Goal: Task Accomplishment & Management: Use online tool/utility

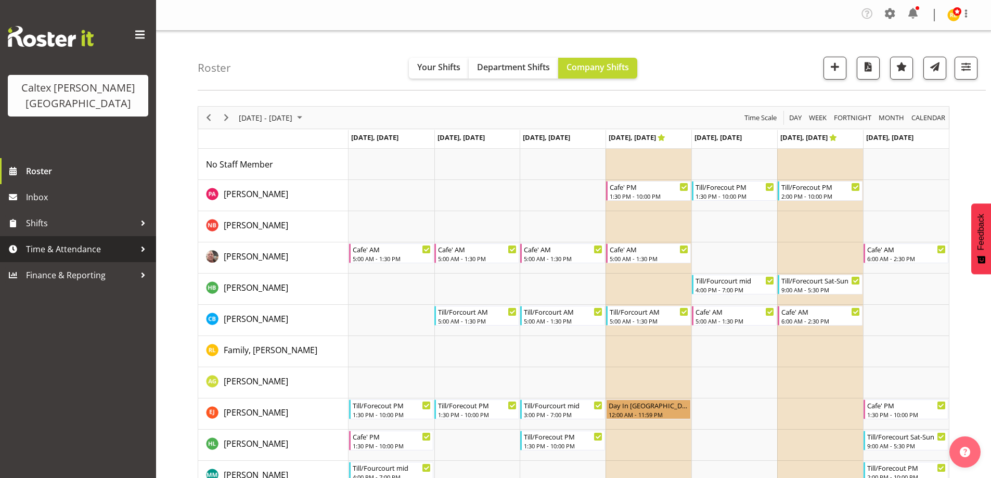
click at [135, 241] on span "Time & Attendance" at bounding box center [80, 249] width 109 height 16
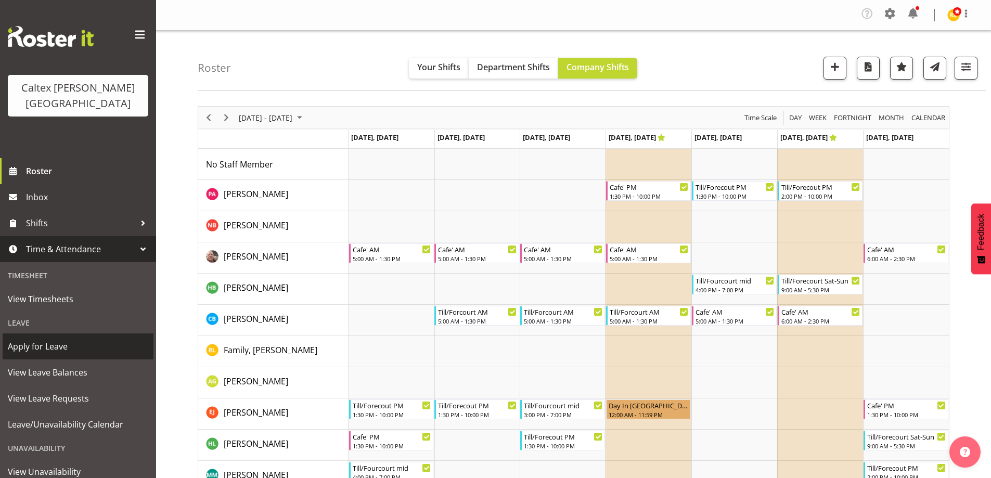
click at [51, 339] on span "Apply for Leave" at bounding box center [78, 347] width 140 height 16
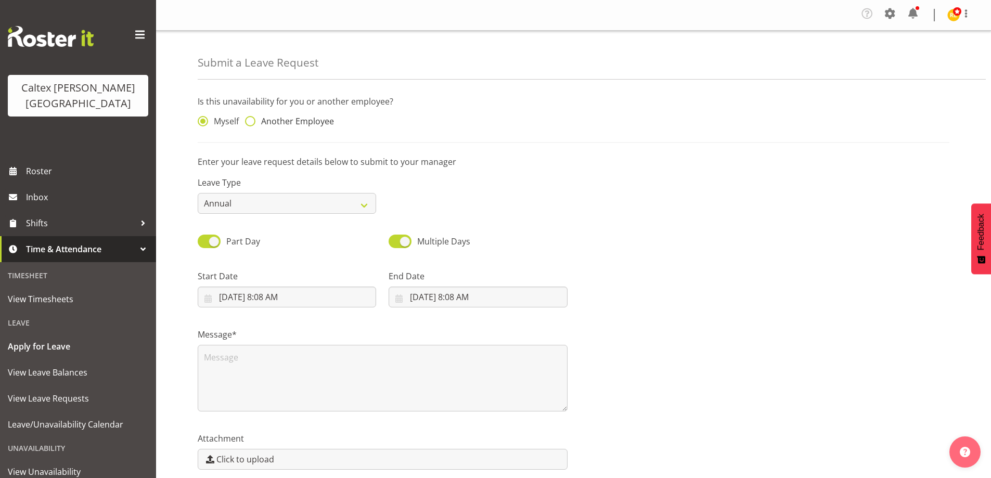
click at [256, 123] on span "Another Employee" at bounding box center [294, 121] width 79 height 10
click at [252, 123] on input "Another Employee" at bounding box center [248, 121] width 7 height 7
radio input "true"
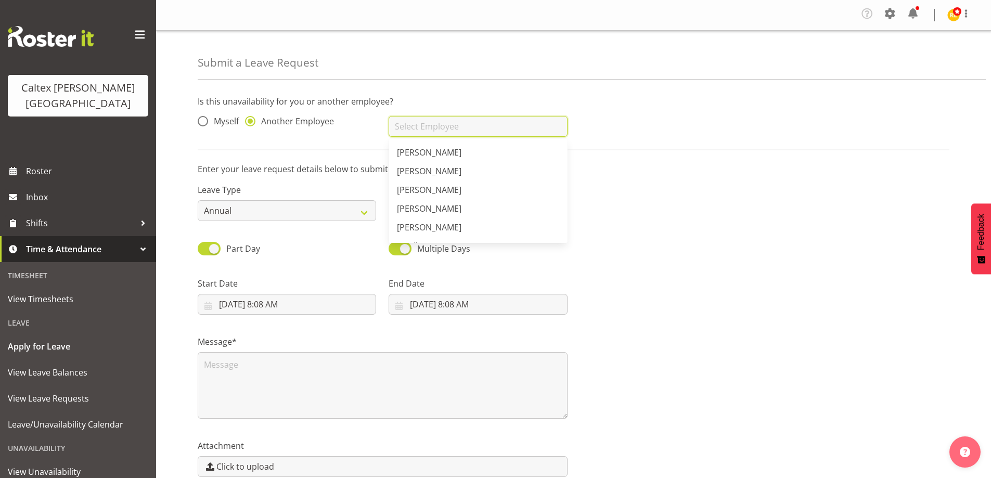
click at [421, 130] on input "text" at bounding box center [478, 126] width 178 height 21
click at [460, 227] on span "[PERSON_NAME]" at bounding box center [429, 227] width 65 height 11
type input "[PERSON_NAME]"
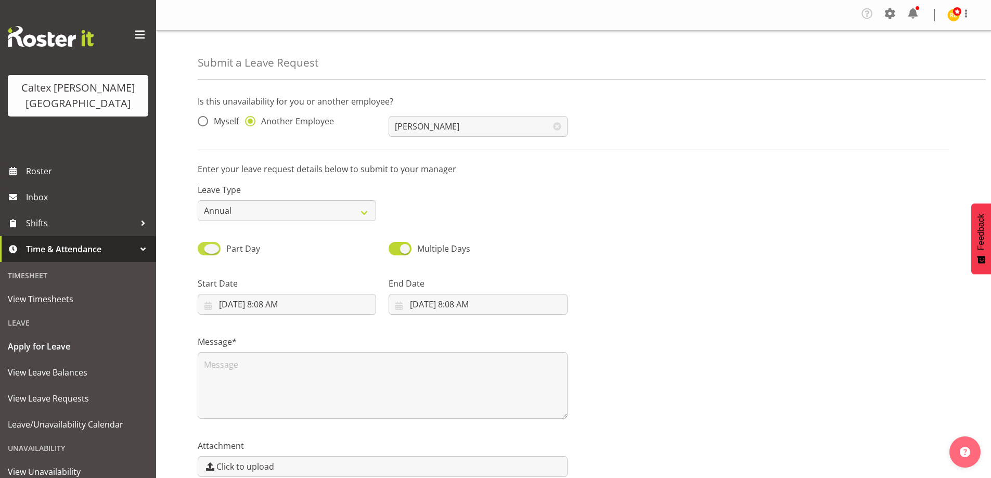
click at [209, 247] on span at bounding box center [209, 248] width 23 height 13
click at [204, 247] on input "Part Day" at bounding box center [201, 248] width 7 height 7
checkbox input "false"
select select "8"
select select "2025"
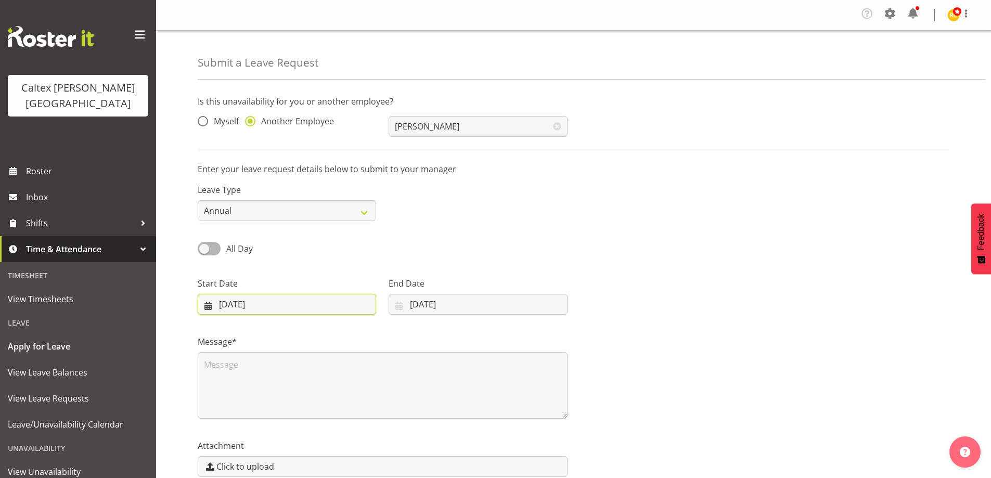
click at [247, 300] on input "[DATE]" at bounding box center [287, 304] width 178 height 21
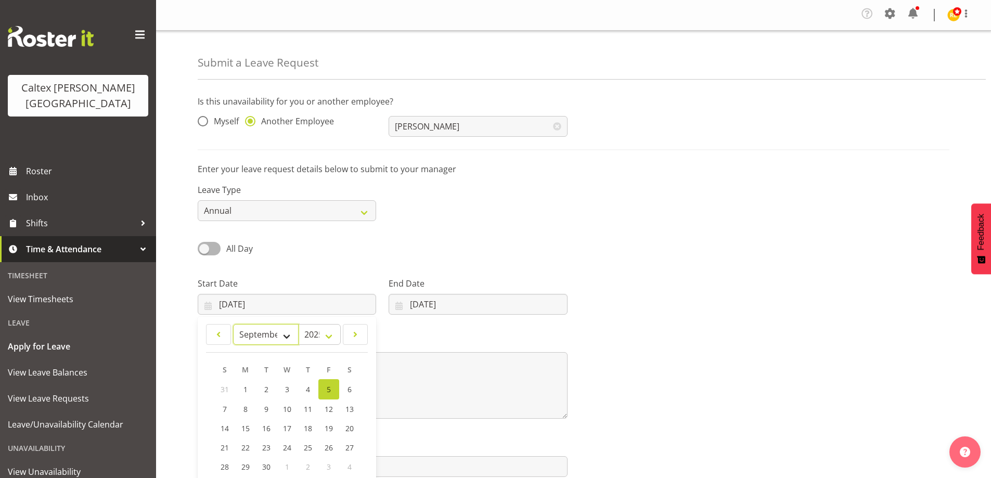
click at [290, 331] on select "January February March April May June July August September October November De…" at bounding box center [266, 334] width 66 height 21
click at [262, 445] on span "23" at bounding box center [266, 448] width 8 height 10
type input "[DATE]"
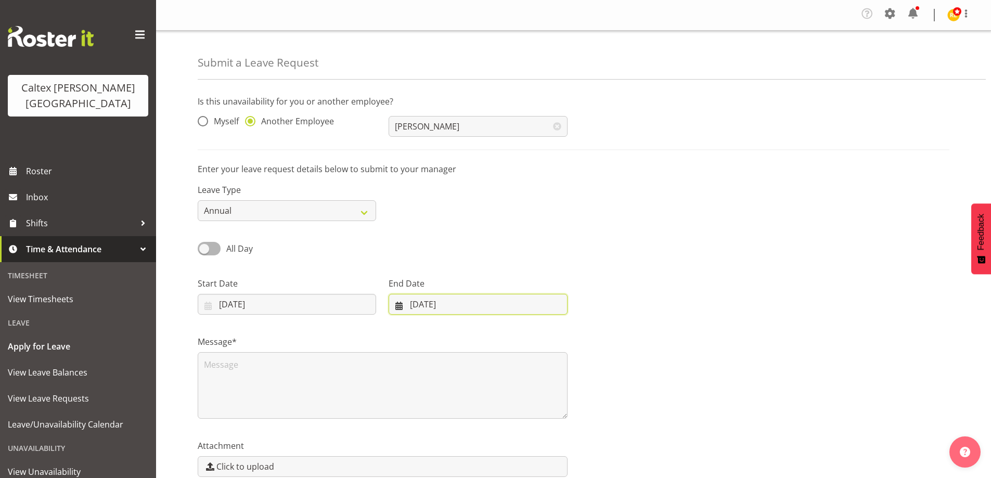
click at [439, 309] on input "[DATE]" at bounding box center [478, 304] width 178 height 21
click at [533, 446] on span "27" at bounding box center [534, 448] width 8 height 10
type input "[DATE]"
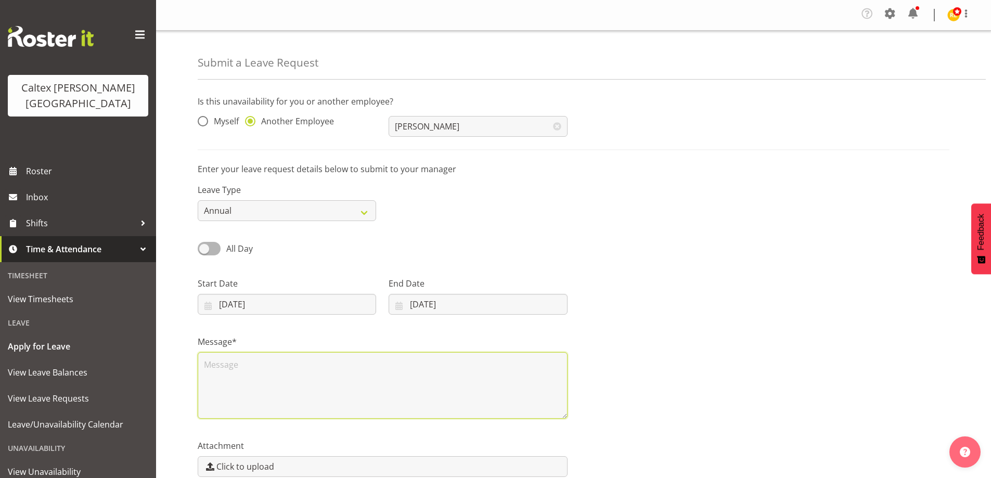
click at [366, 394] on textarea at bounding box center [383, 385] width 370 height 67
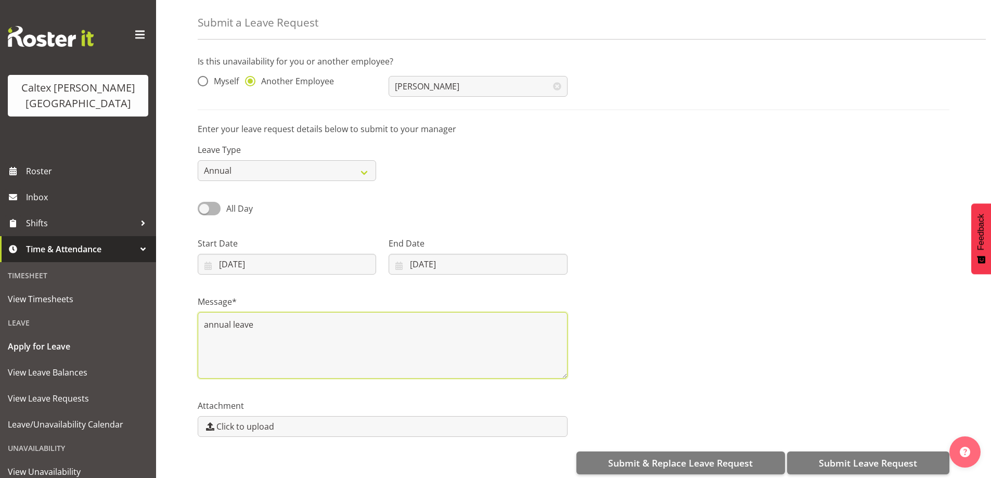
scroll to position [52, 0]
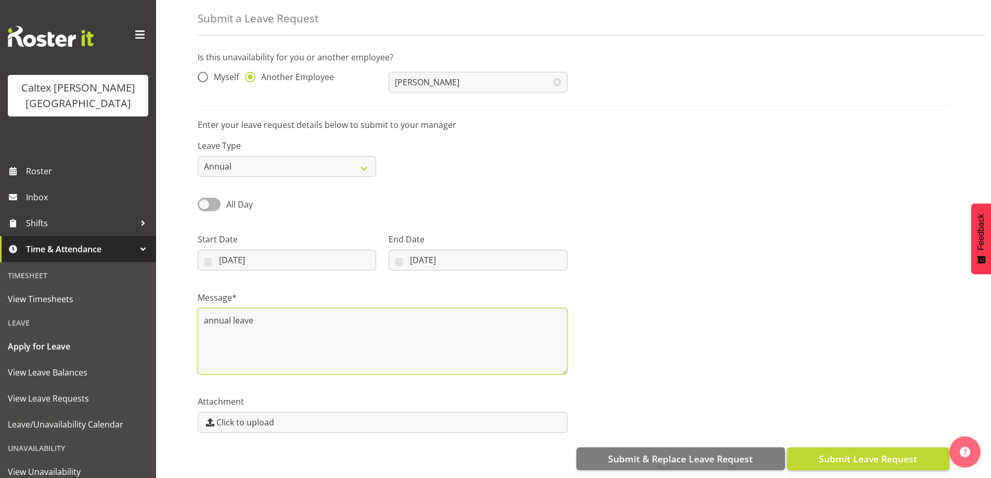
type textarea "annual leave"
click at [856, 452] on span "Submit Leave Request" at bounding box center [868, 459] width 98 height 14
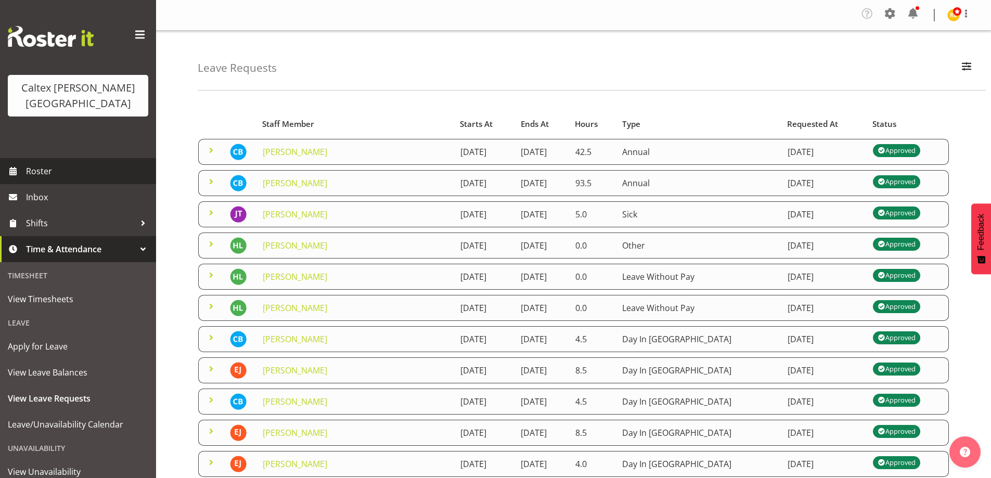
click at [23, 158] on link "Roster" at bounding box center [78, 171] width 156 height 26
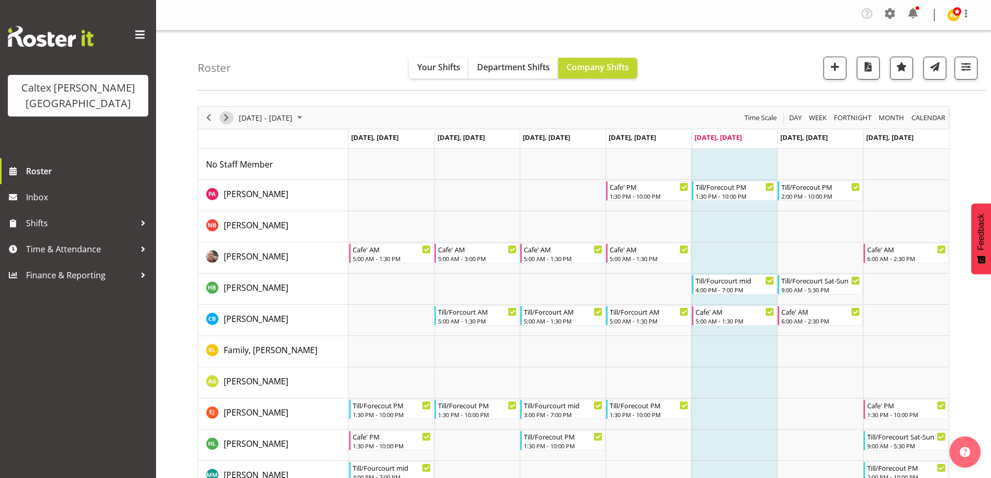
click at [227, 114] on span "Next" at bounding box center [226, 117] width 12 height 13
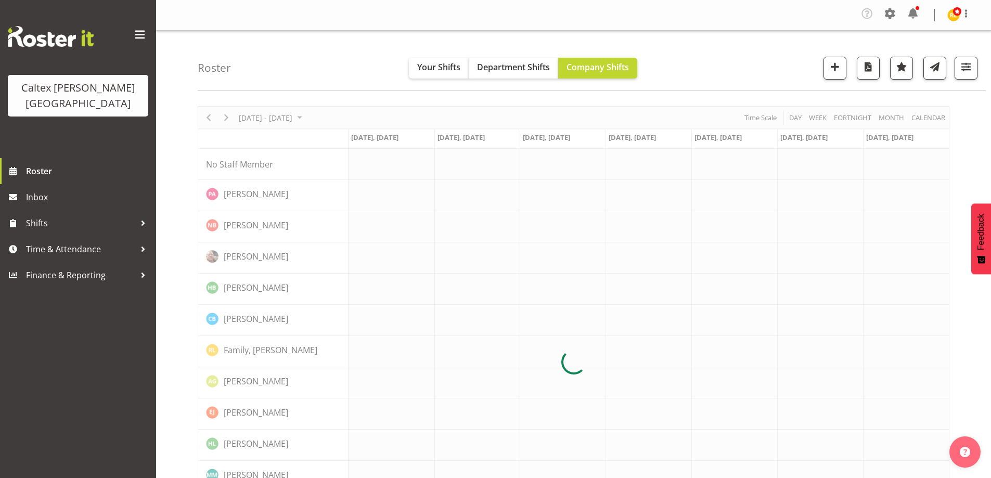
click at [227, 114] on div at bounding box center [574, 361] width 752 height 511
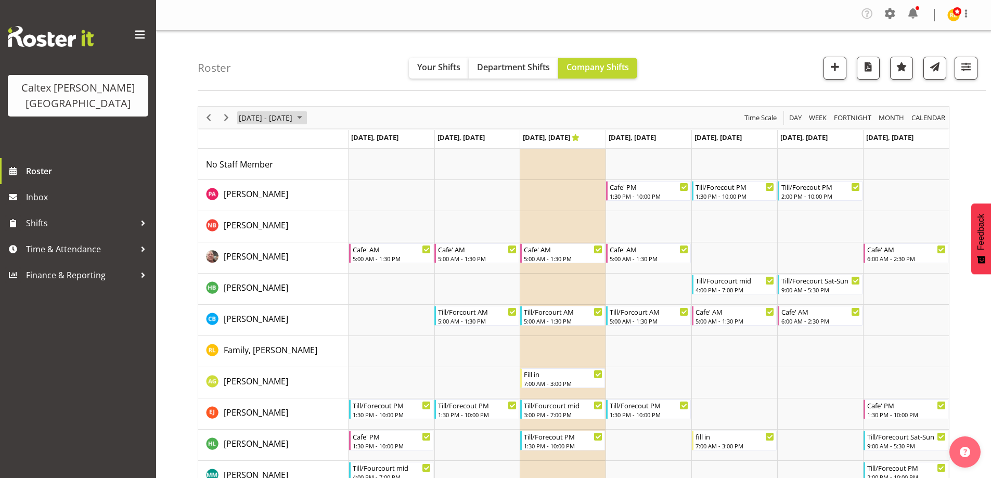
click at [306, 117] on span "September 08 - 14, 2025" at bounding box center [299, 117] width 12 height 13
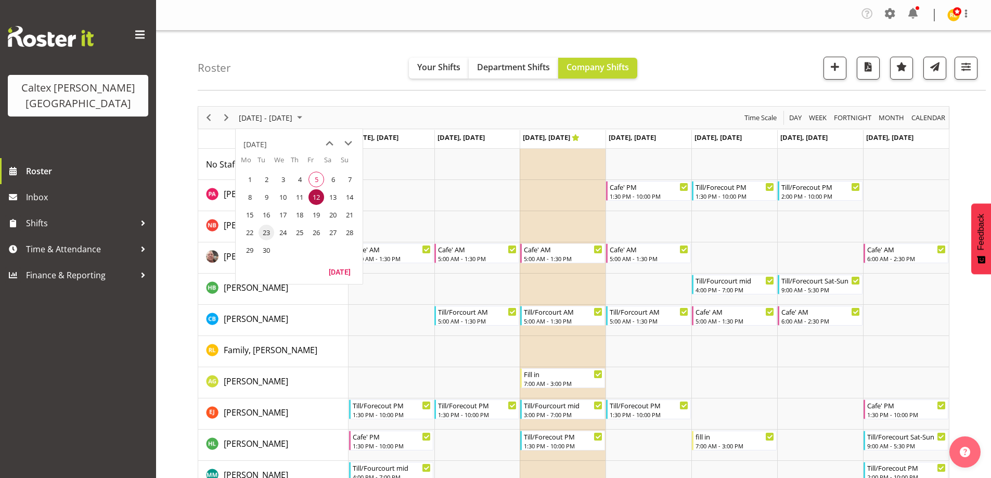
click at [263, 229] on span "23" at bounding box center [267, 233] width 16 height 16
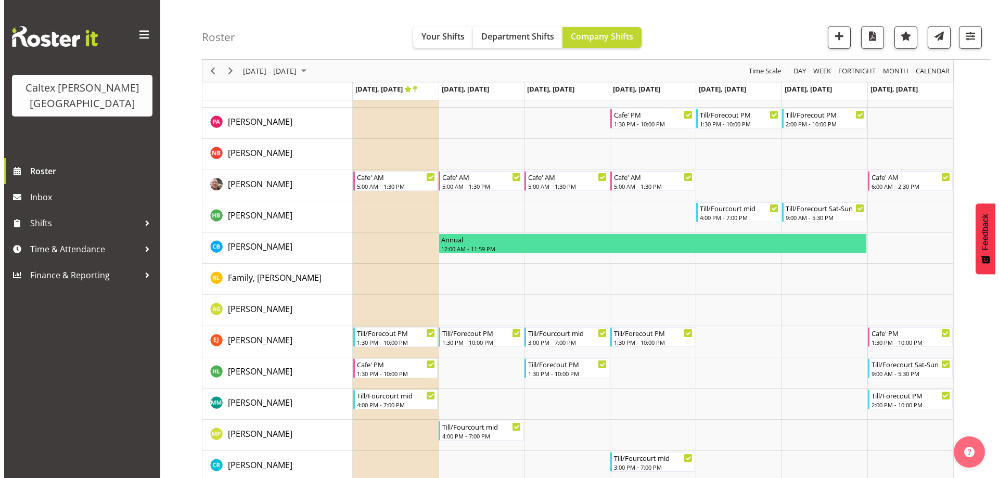
scroll to position [147, 0]
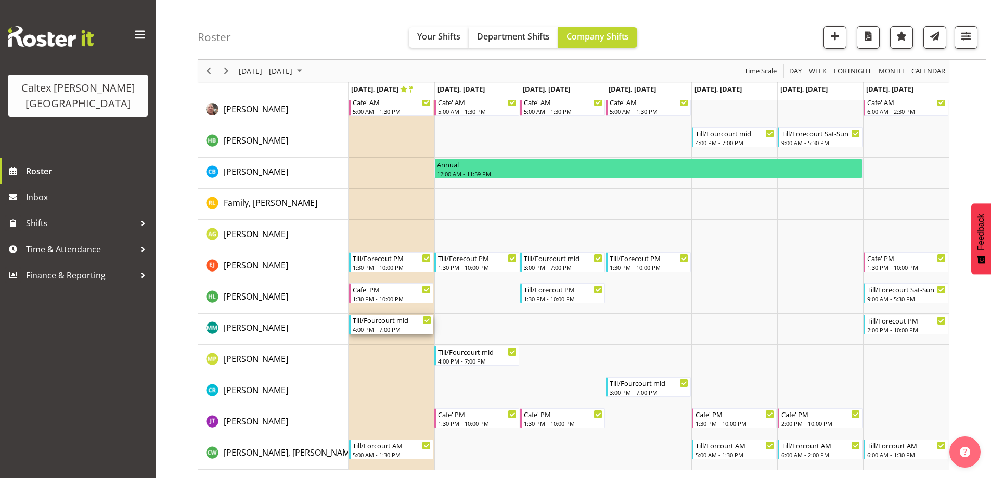
click at [381, 324] on div "Till/Fourcourt mid" at bounding box center [392, 320] width 79 height 10
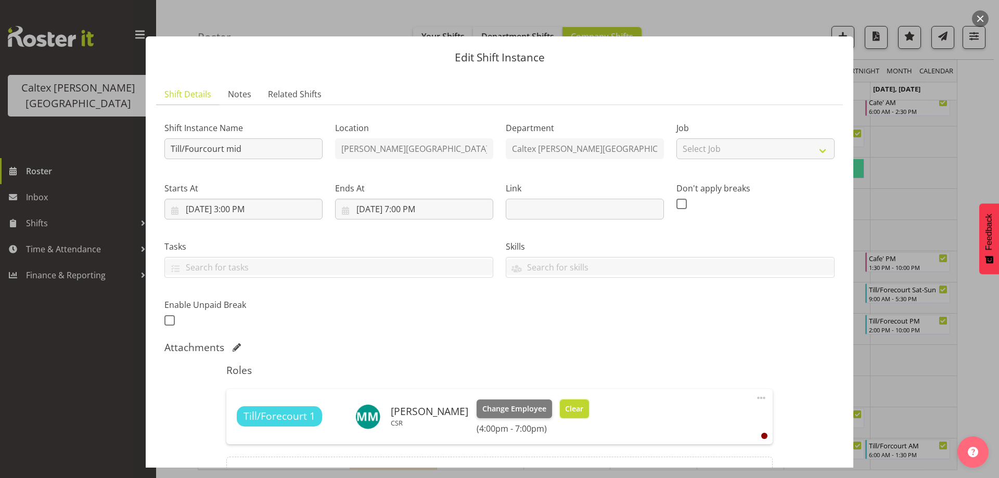
click at [583, 409] on span "Clear" at bounding box center [574, 408] width 18 height 11
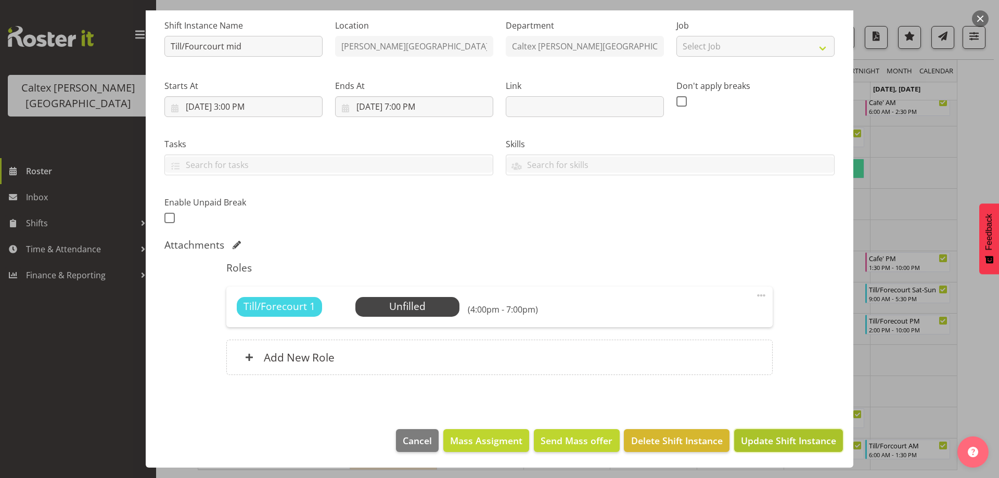
click at [789, 437] on span "Update Shift Instance" at bounding box center [788, 441] width 95 height 14
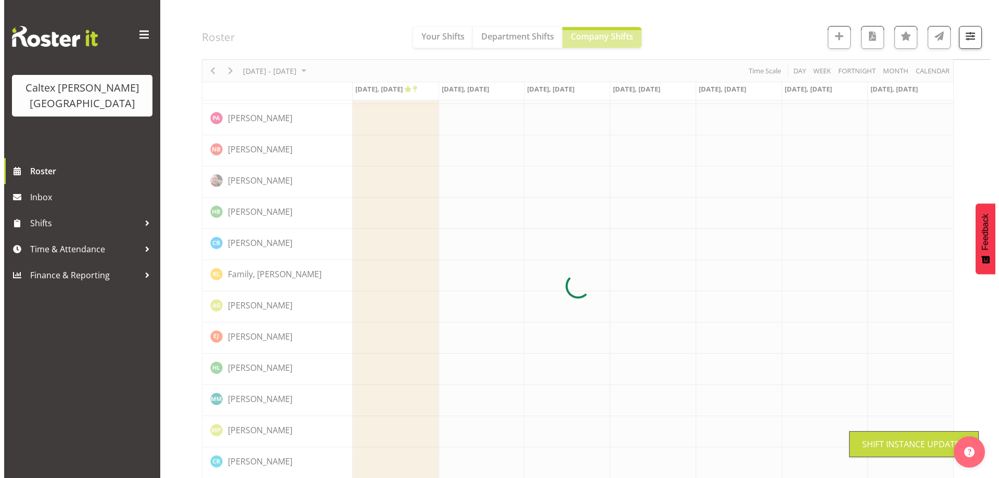
scroll to position [0, 0]
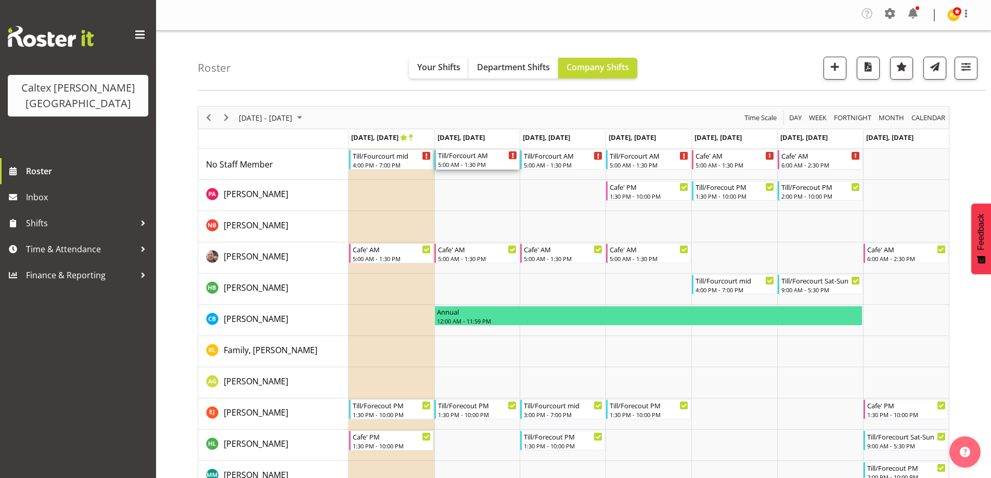
click at [467, 160] on div "Till/Forcourt AM 5:00 AM - 1:30 PM" at bounding box center [477, 160] width 79 height 20
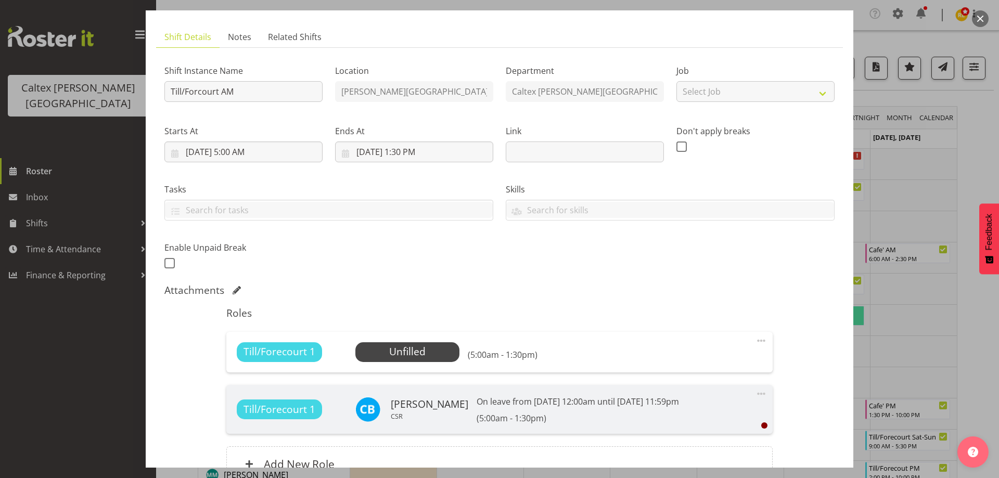
scroll to position [156, 0]
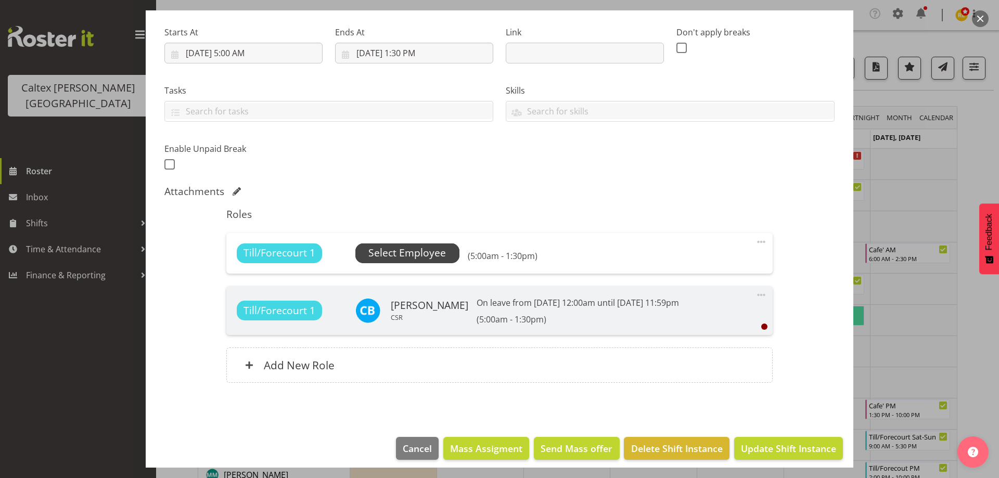
click at [400, 254] on span "Select Employee" at bounding box center [407, 253] width 78 height 15
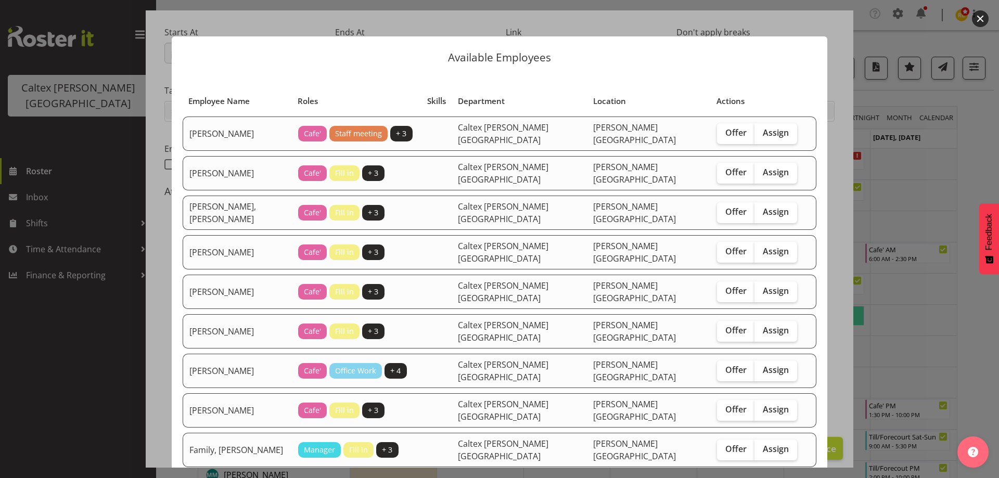
click at [781, 323] on td "Offer Assign" at bounding box center [757, 331] width 93 height 34
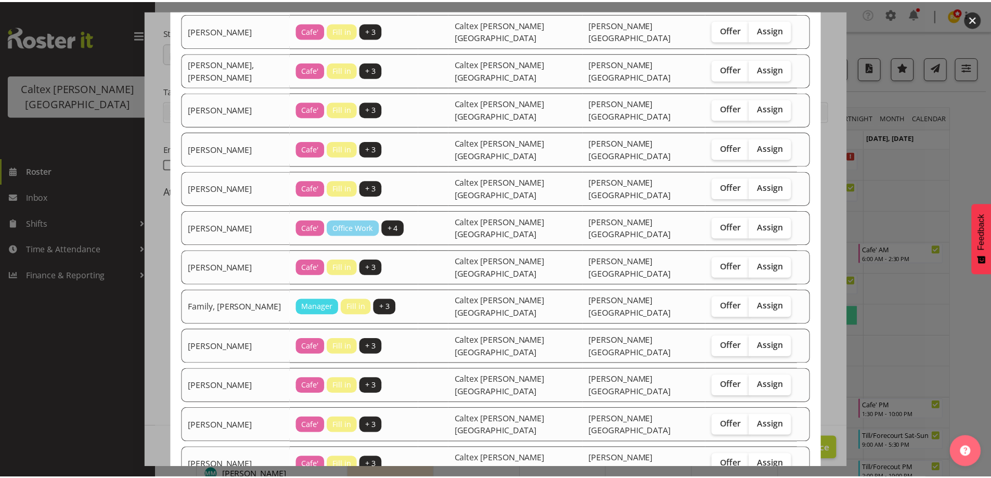
scroll to position [181, 0]
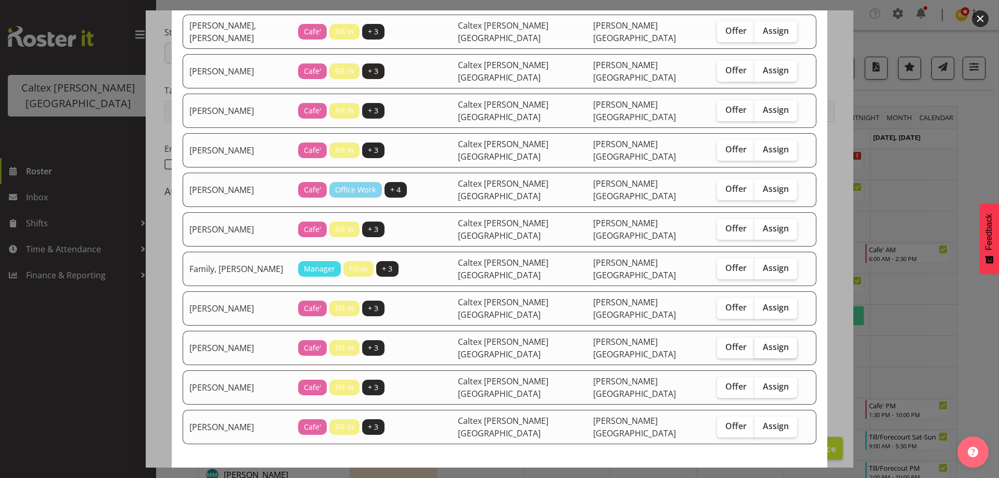
click at [763, 342] on span "Assign" at bounding box center [776, 347] width 26 height 10
click at [754, 344] on input "Assign" at bounding box center [757, 347] width 7 height 7
checkbox input "true"
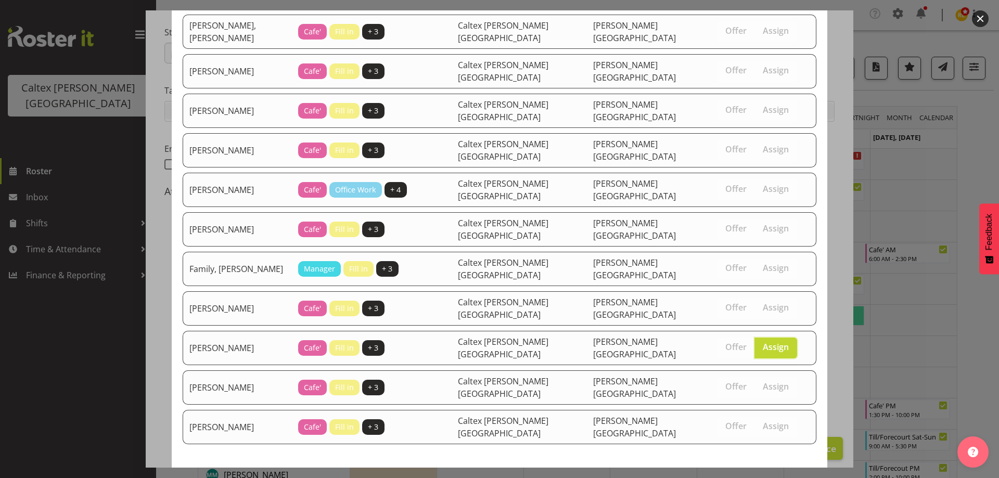
drag, startPoint x: 758, startPoint y: 438, endPoint x: 755, endPoint y: 389, distance: 49.5
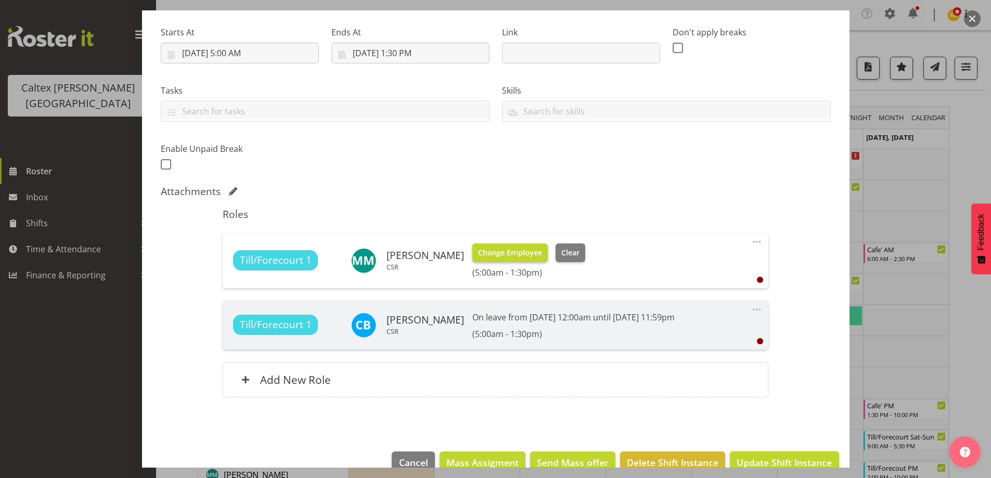
drag, startPoint x: 758, startPoint y: 459, endPoint x: 546, endPoint y: 262, distance: 289.4
click at [757, 456] on span "Update Shift Instance" at bounding box center [784, 463] width 95 height 14
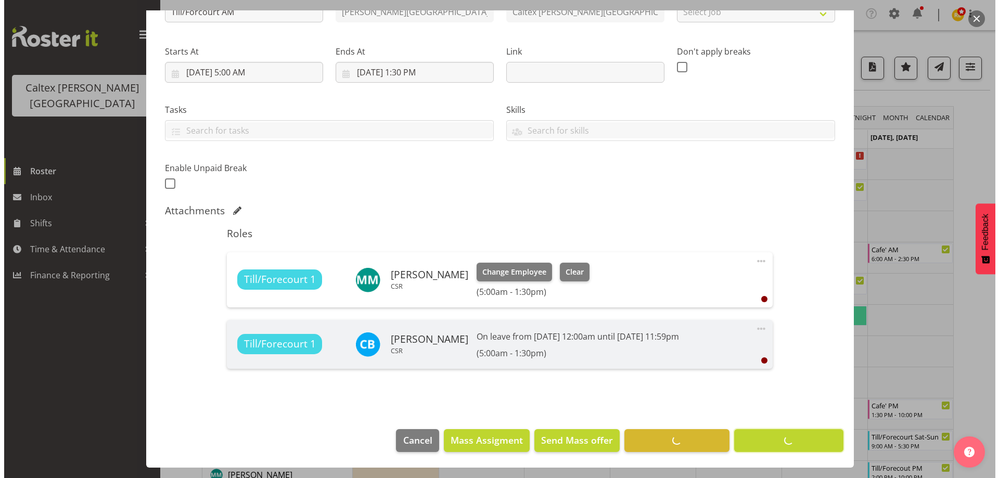
scroll to position [137, 0]
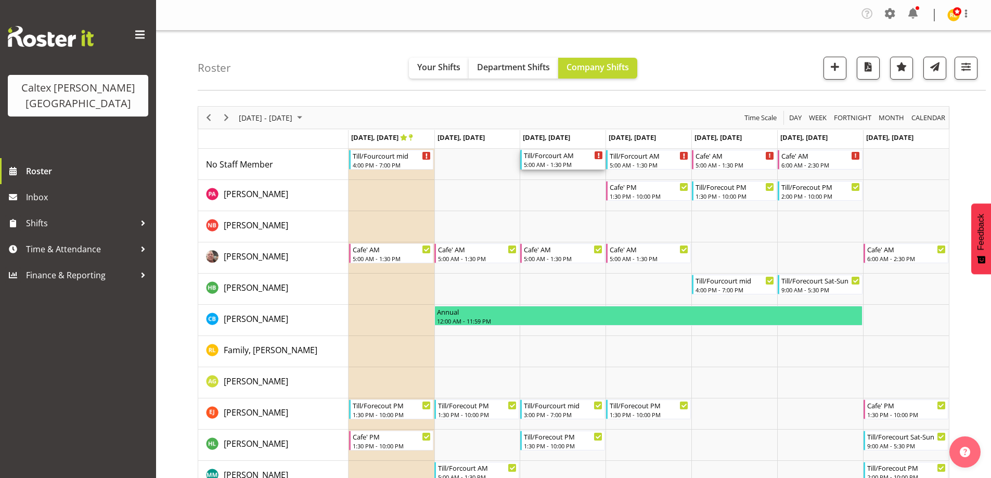
click at [568, 161] on div "5:00 AM - 1:30 PM" at bounding box center [563, 164] width 79 height 8
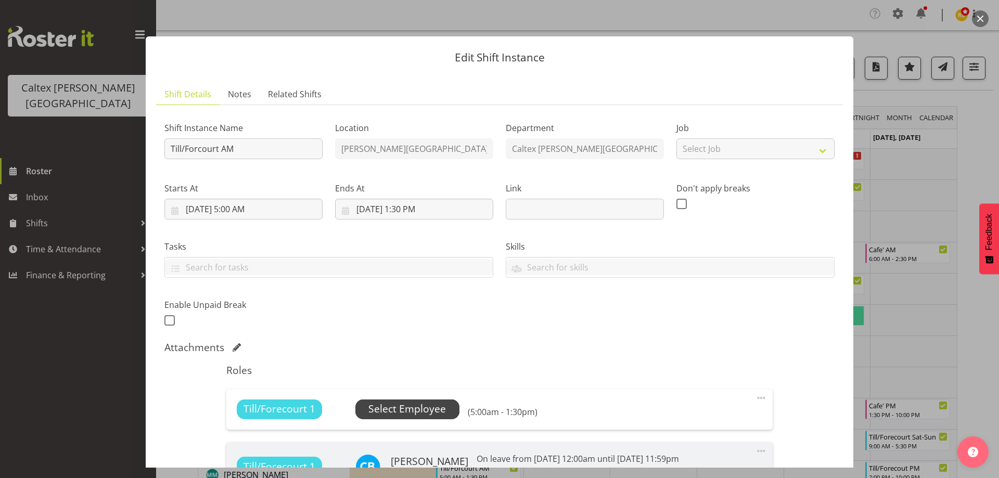
click at [414, 407] on span "Select Employee" at bounding box center [407, 409] width 78 height 15
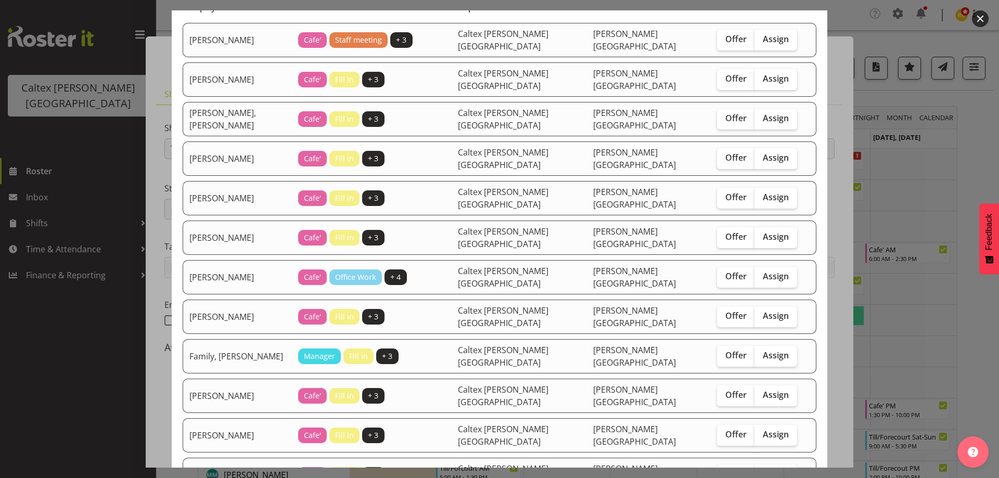
scroll to position [104, 0]
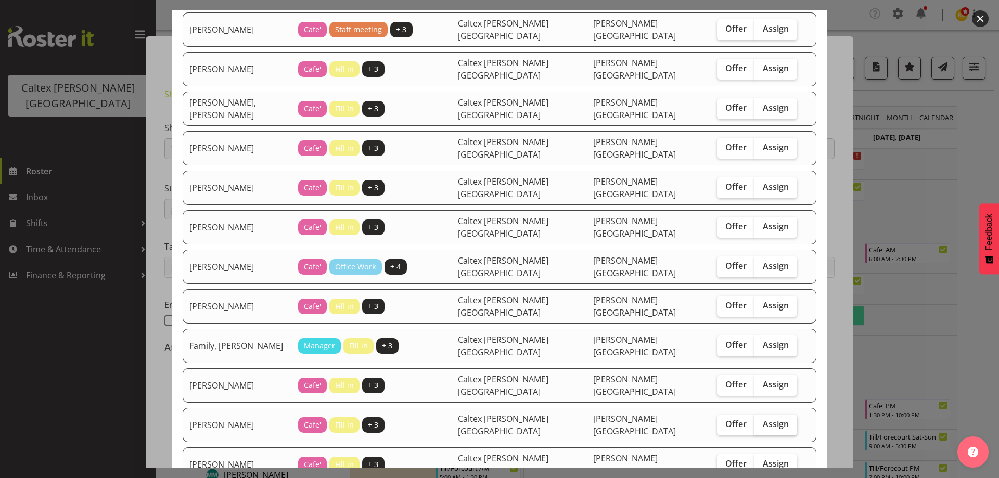
click at [754, 415] on label "Assign" at bounding box center [775, 425] width 43 height 21
click at [754, 421] on input "Assign" at bounding box center [757, 424] width 7 height 7
checkbox input "true"
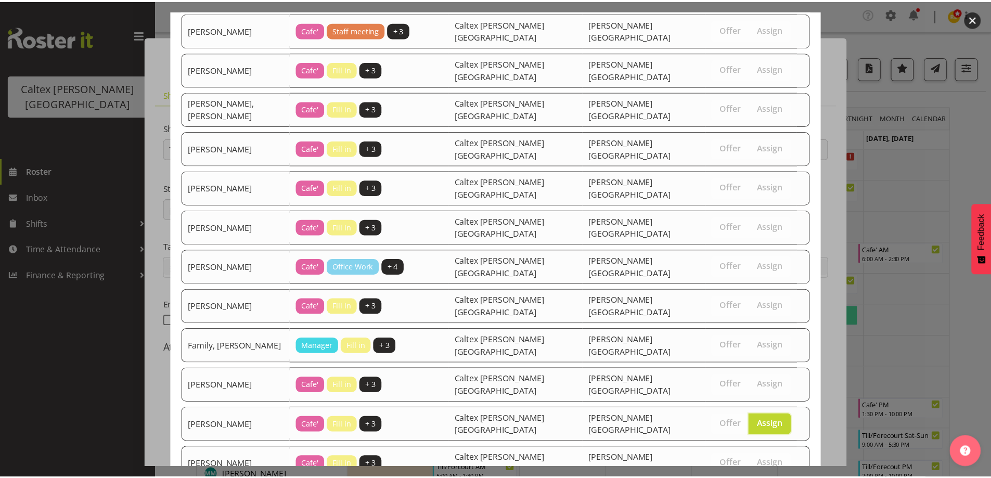
scroll to position [181, 0]
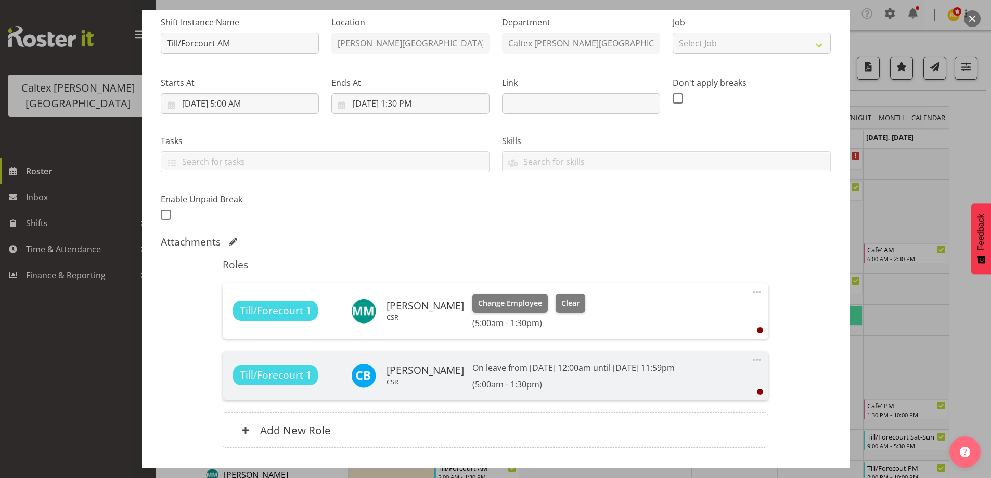
scroll to position [178, 0]
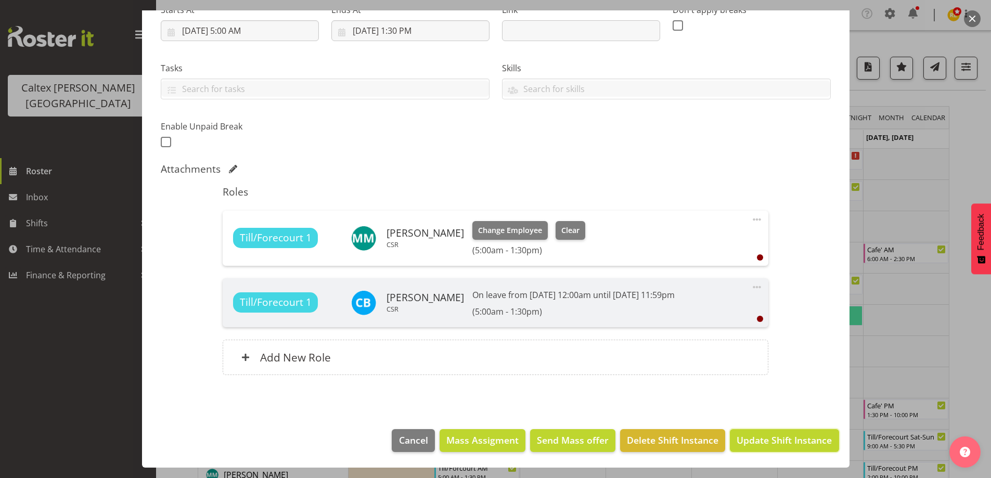
drag, startPoint x: 776, startPoint y: 439, endPoint x: 758, endPoint y: 409, distance: 34.4
click at [773, 430] on button "Update Shift Instance" at bounding box center [784, 440] width 109 height 23
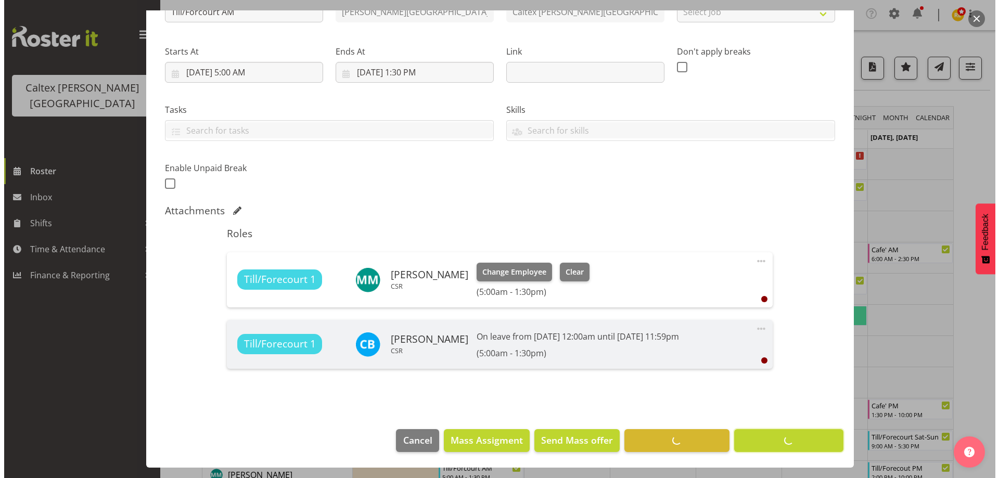
scroll to position [137, 0]
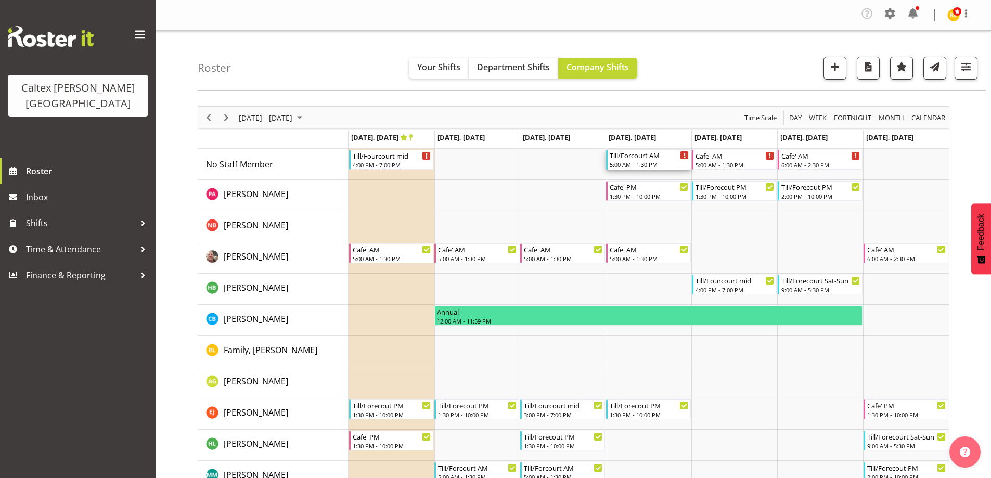
click at [622, 161] on div "5:00 AM - 1:30 PM" at bounding box center [649, 164] width 79 height 8
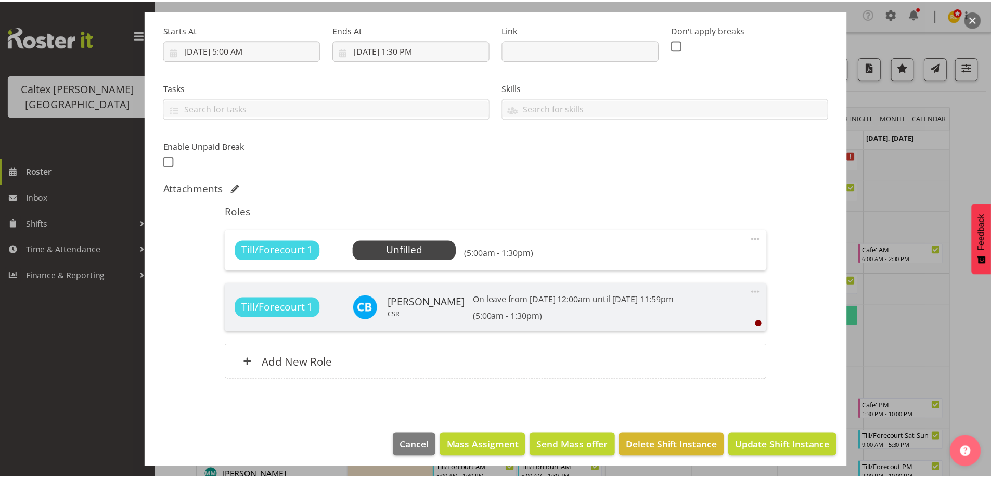
scroll to position [164, 0]
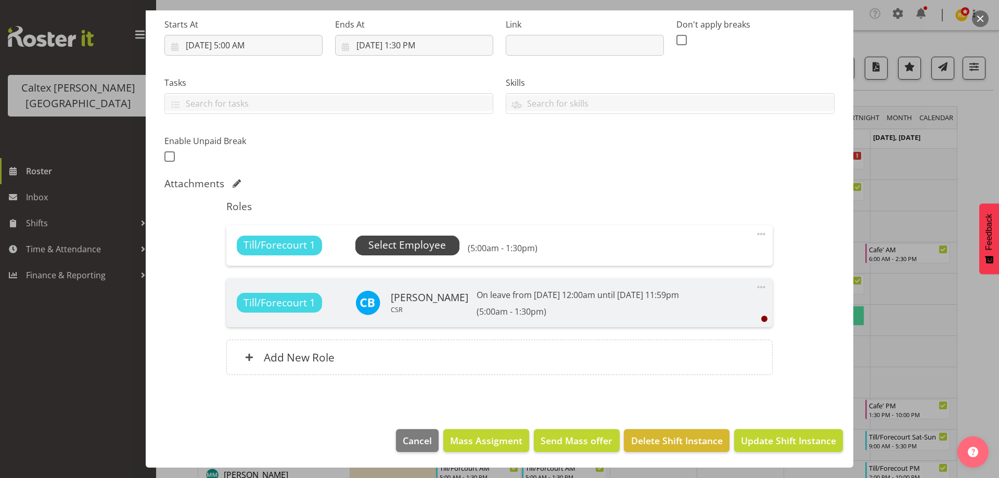
click at [389, 251] on span "Select Employee" at bounding box center [407, 245] width 78 height 15
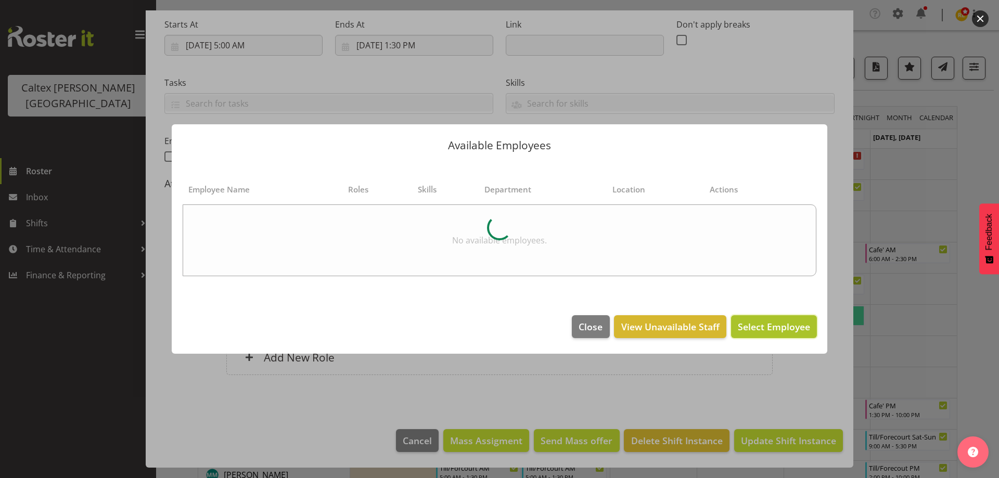
click at [799, 329] on span "Select Employee" at bounding box center [774, 326] width 72 height 12
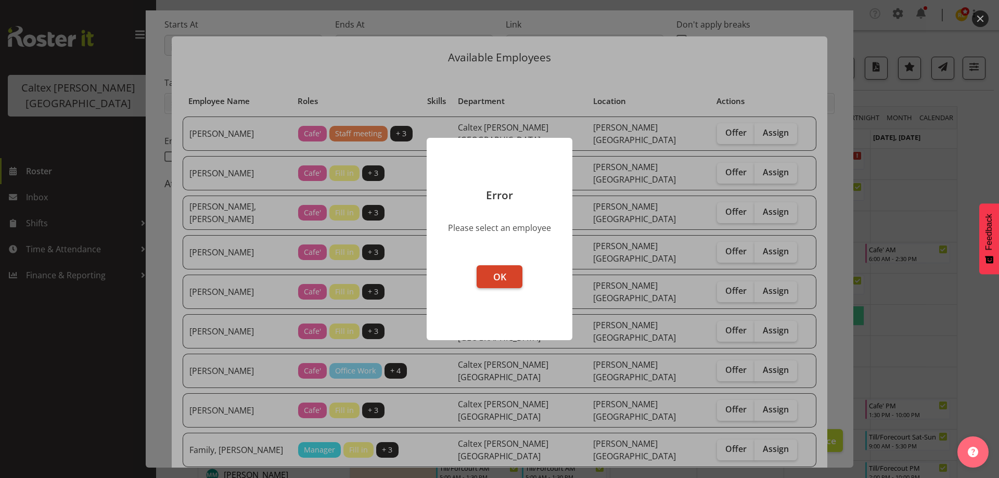
click at [497, 274] on span "OK" at bounding box center [499, 277] width 13 height 12
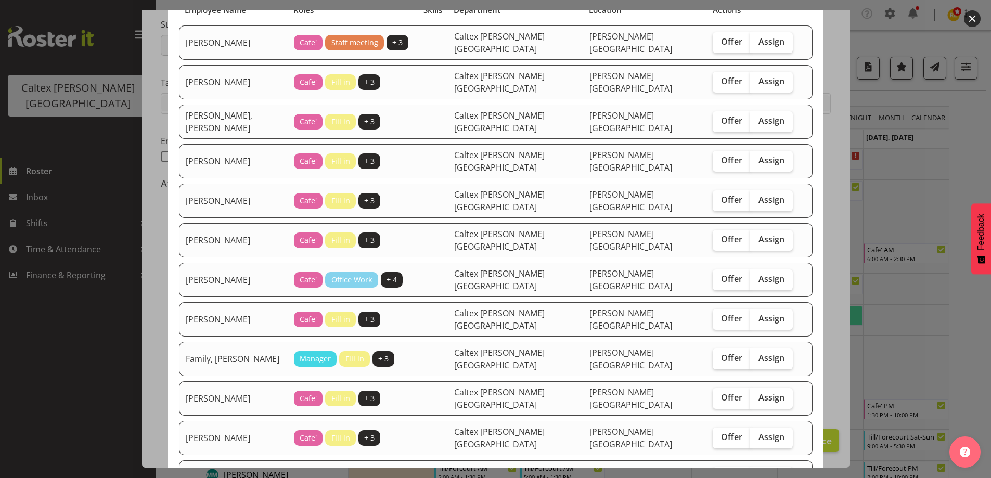
scroll to position [104, 0]
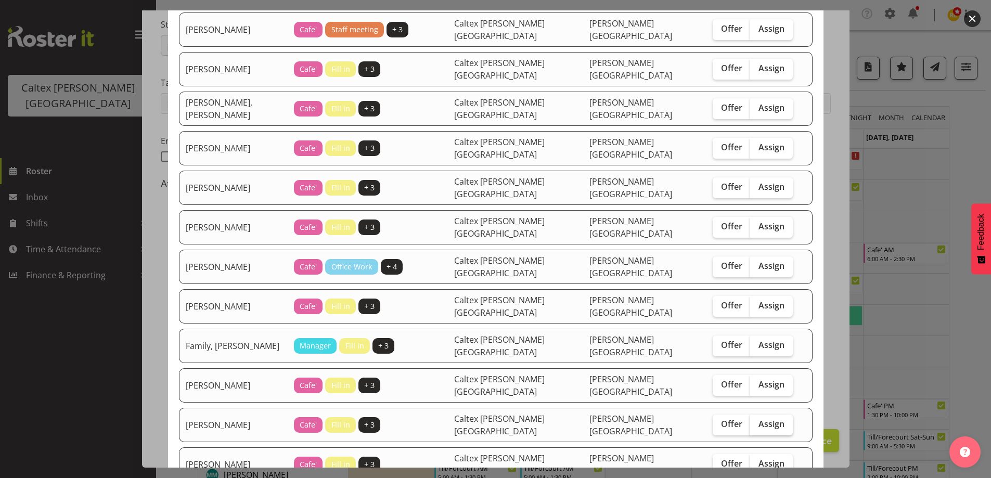
click at [759, 419] on span "Assign" at bounding box center [772, 424] width 26 height 10
click at [750, 421] on input "Assign" at bounding box center [753, 424] width 7 height 7
checkbox input "true"
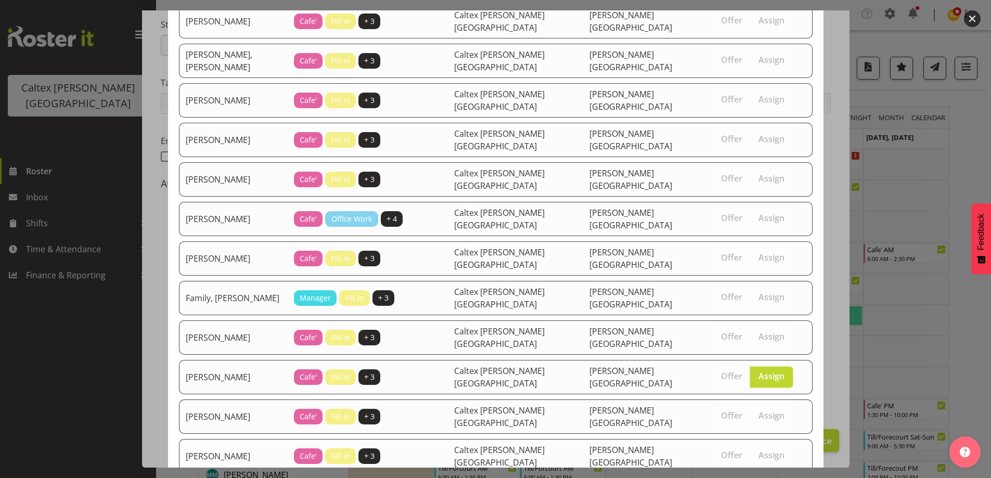
scroll to position [181, 0]
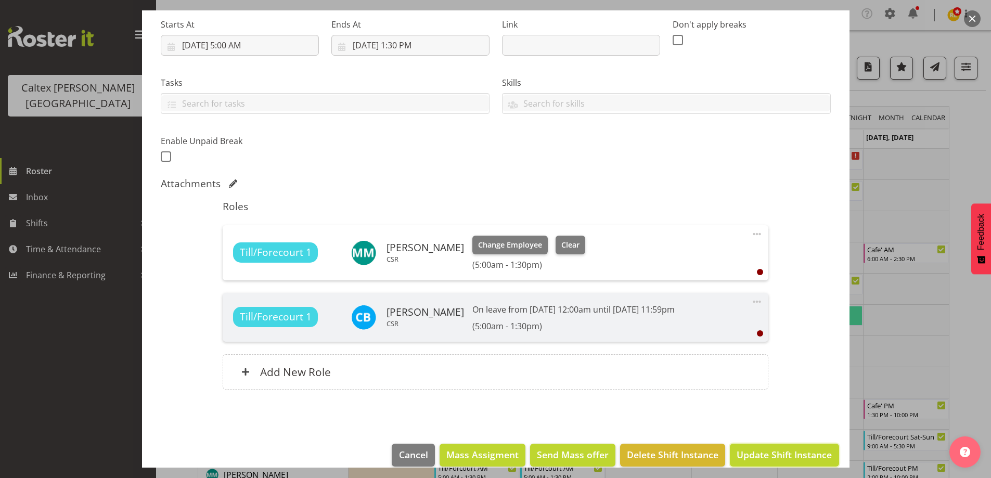
drag, startPoint x: 781, startPoint y: 466, endPoint x: 773, endPoint y: 456, distance: 12.6
click at [780, 466] on button "Update Shift Instance" at bounding box center [784, 455] width 109 height 23
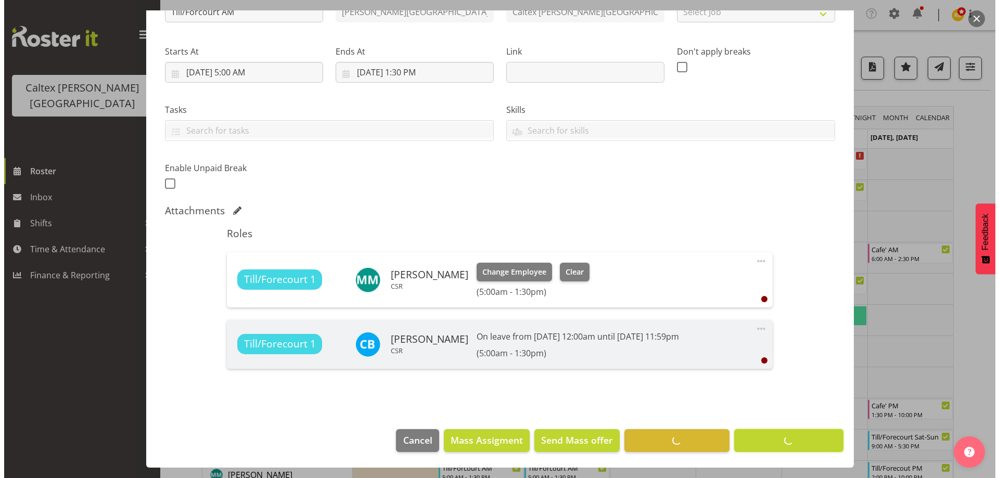
scroll to position [137, 0]
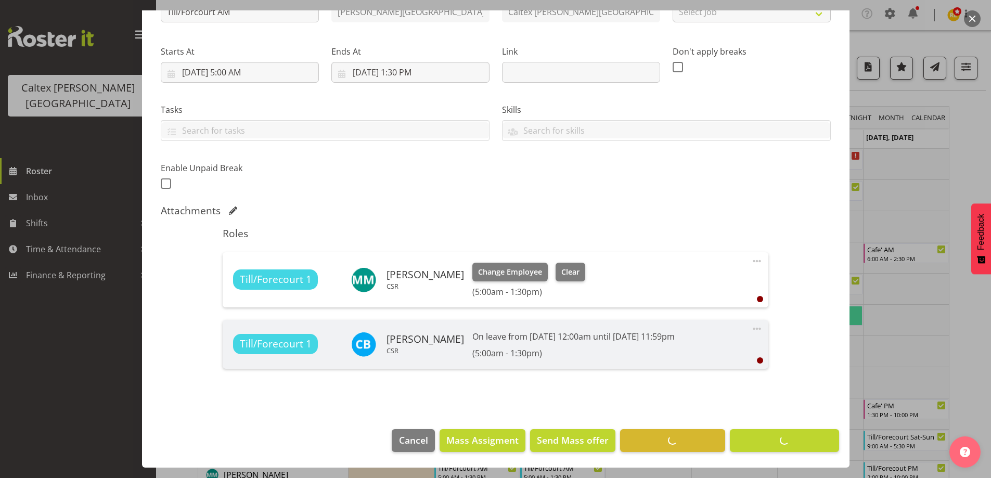
click at [773, 456] on footer "Cancel Mass Assigment Send Mass offer Delete Shift Instance Update Shift Instan…" at bounding box center [496, 443] width 708 height 49
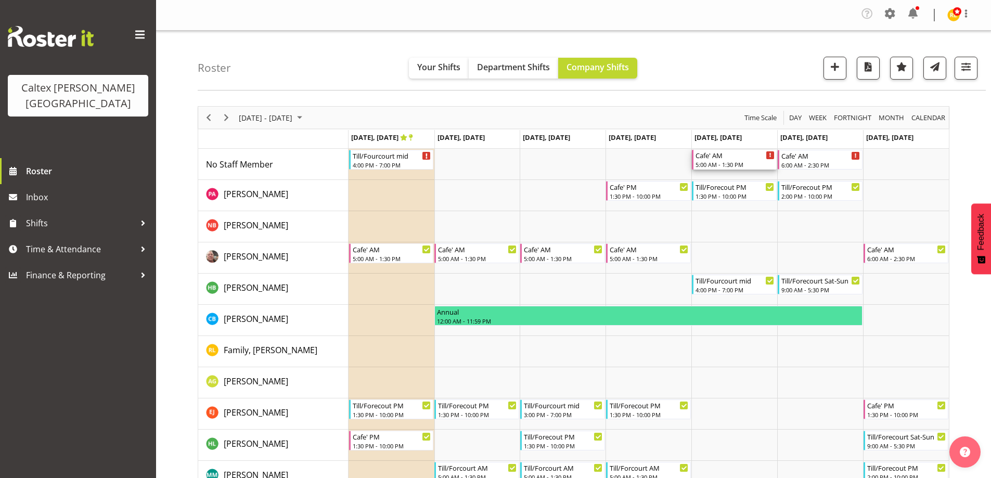
click at [730, 160] on div "5:00 AM - 1:30 PM" at bounding box center [735, 164] width 79 height 8
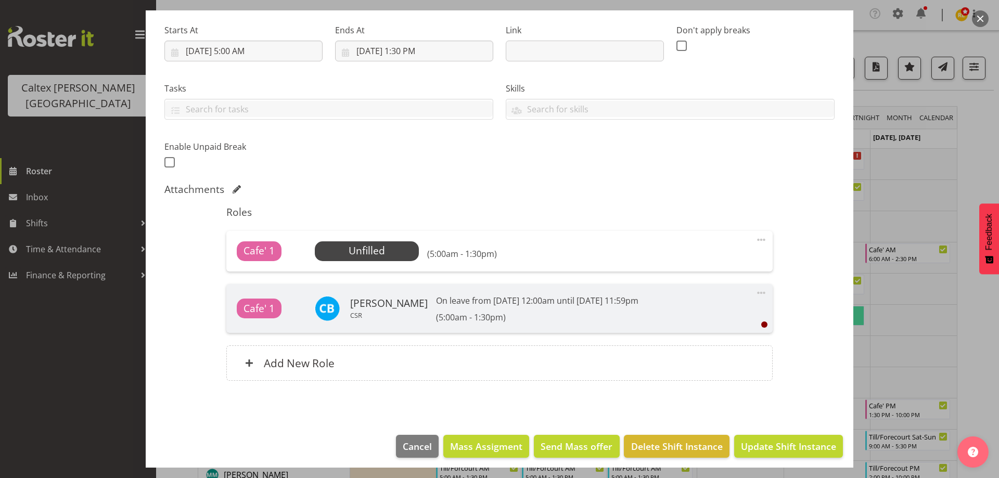
scroll to position [164, 0]
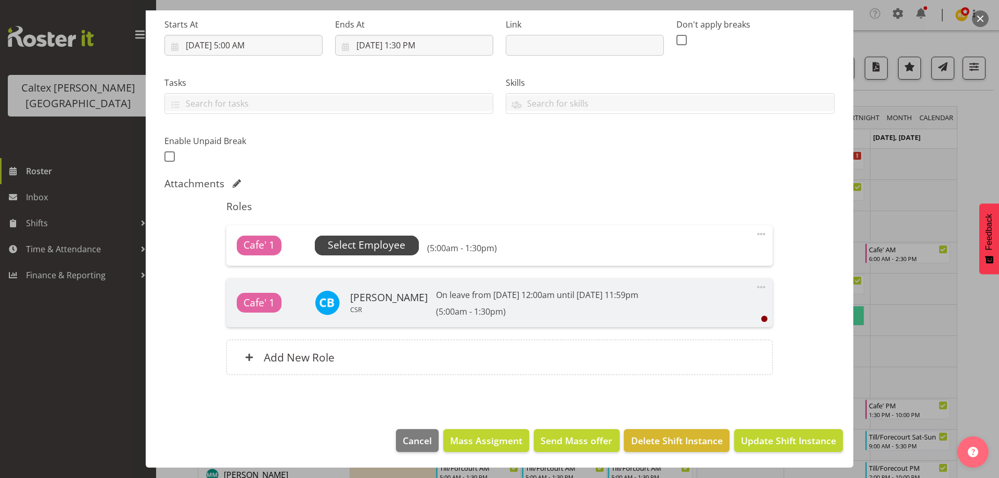
click at [385, 243] on span "Select Employee" at bounding box center [367, 245] width 78 height 15
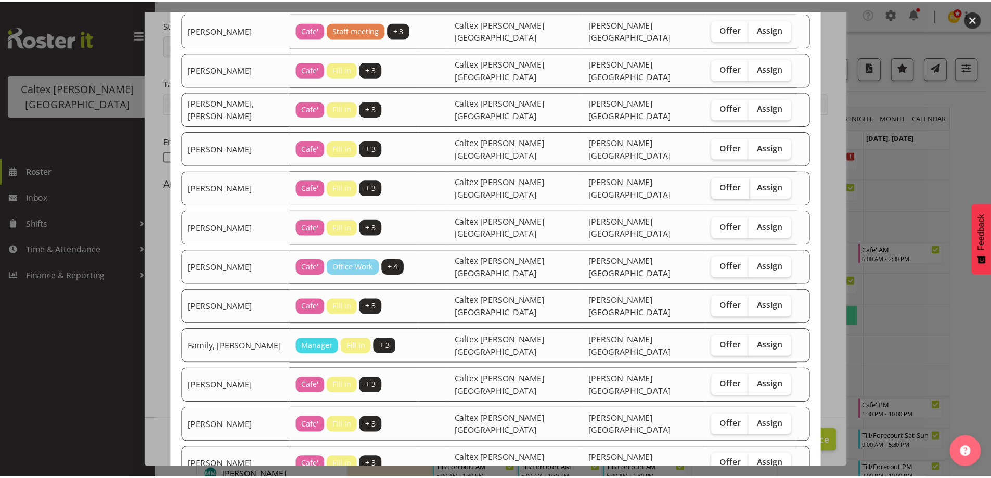
scroll to position [156, 0]
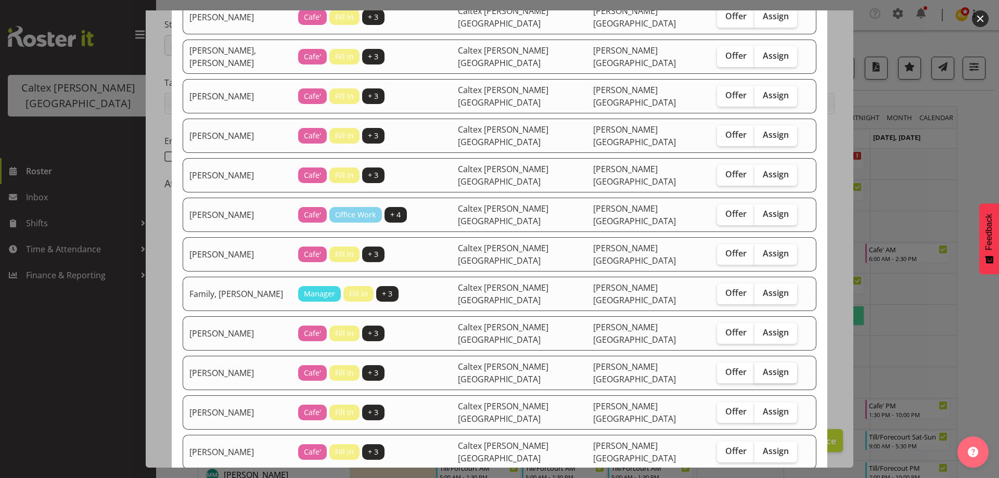
click at [763, 367] on span "Assign" at bounding box center [776, 372] width 26 height 10
click at [754, 369] on input "Assign" at bounding box center [757, 372] width 7 height 7
checkbox input "true"
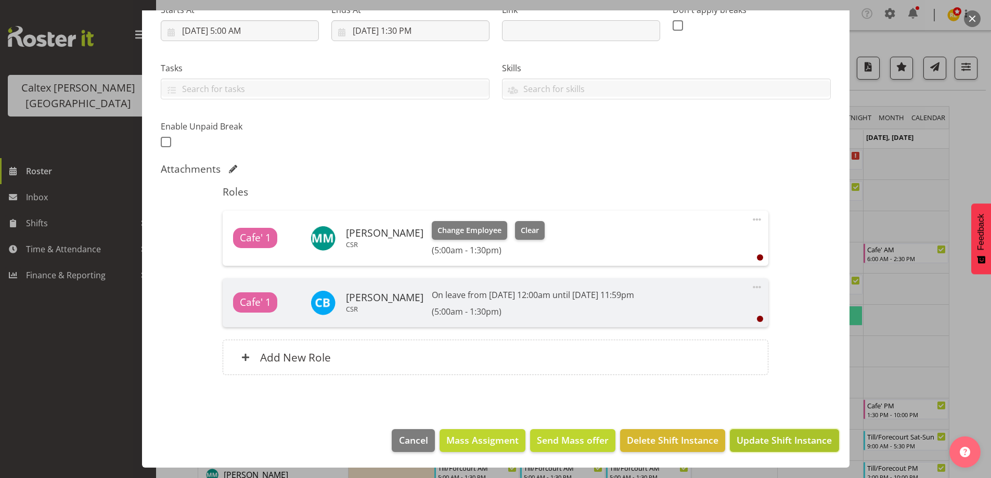
click at [768, 440] on span "Update Shift Instance" at bounding box center [784, 440] width 95 height 14
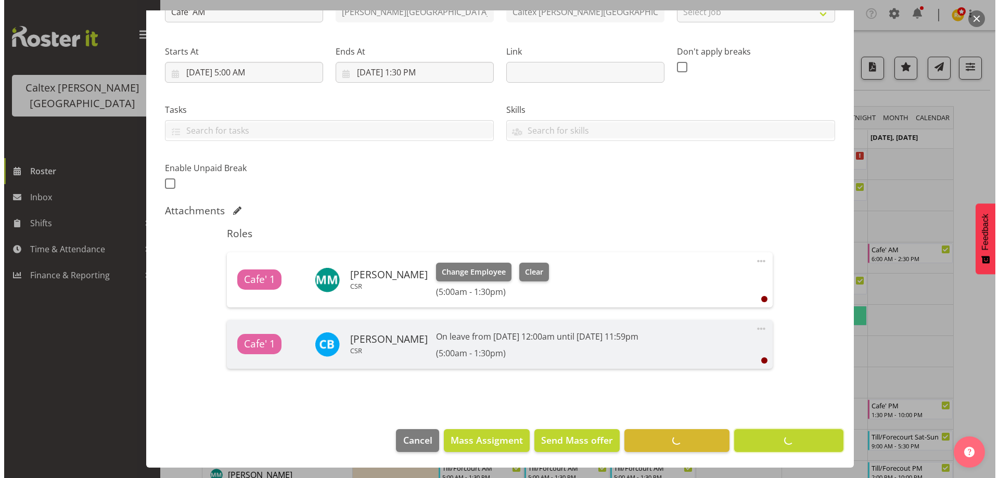
scroll to position [137, 0]
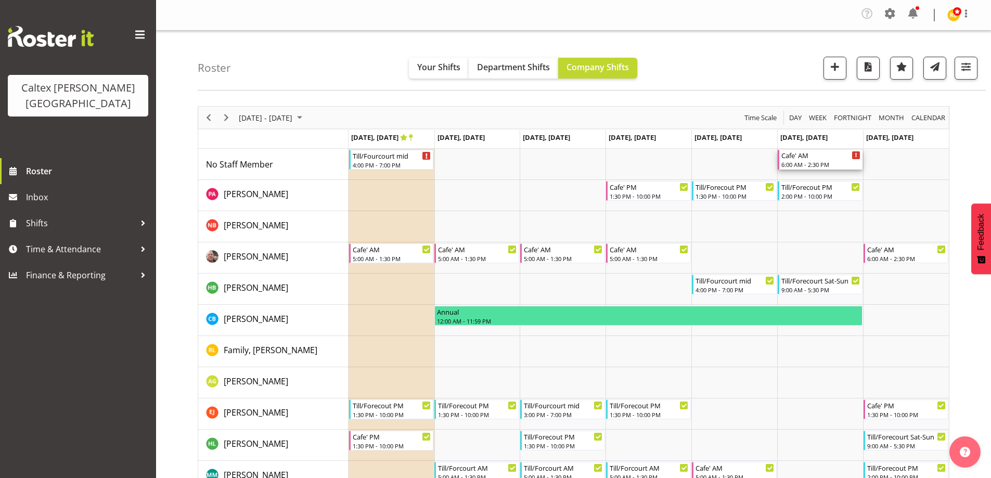
click at [815, 162] on div "6:00 AM - 2:30 PM" at bounding box center [820, 164] width 79 height 8
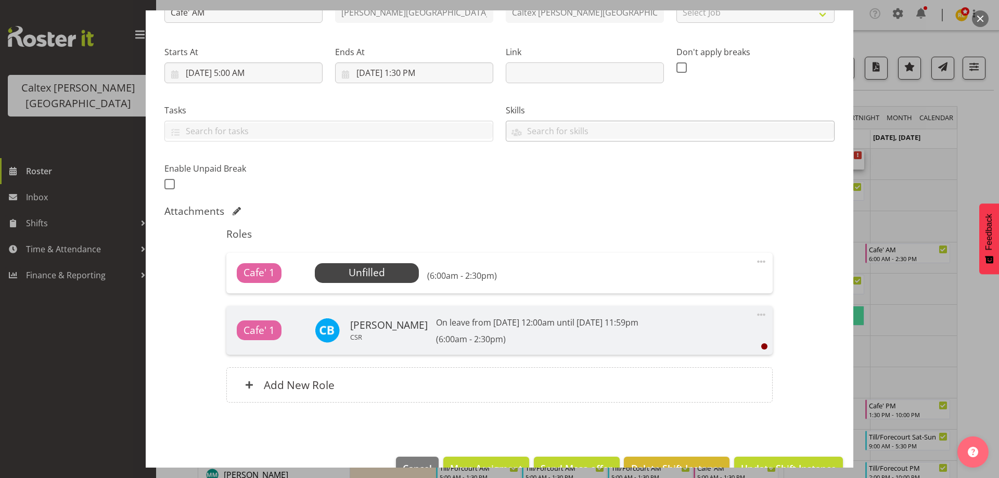
scroll to position [164, 0]
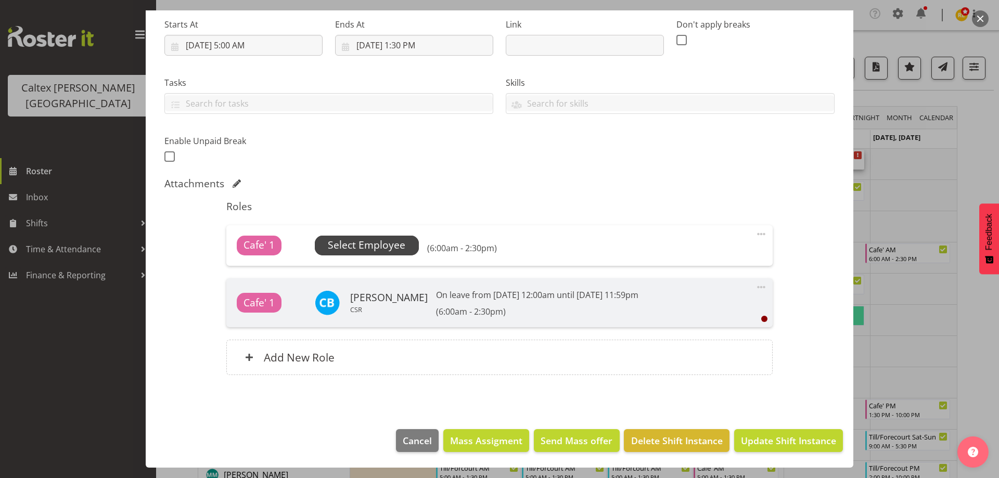
click at [381, 242] on span "Select Employee" at bounding box center [367, 245] width 78 height 15
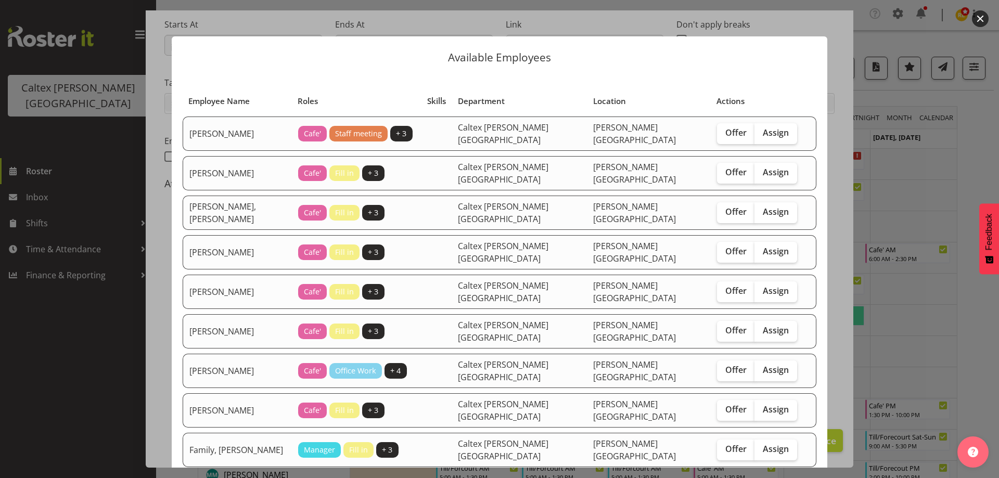
click at [787, 322] on td "Offer Assign" at bounding box center [757, 331] width 93 height 34
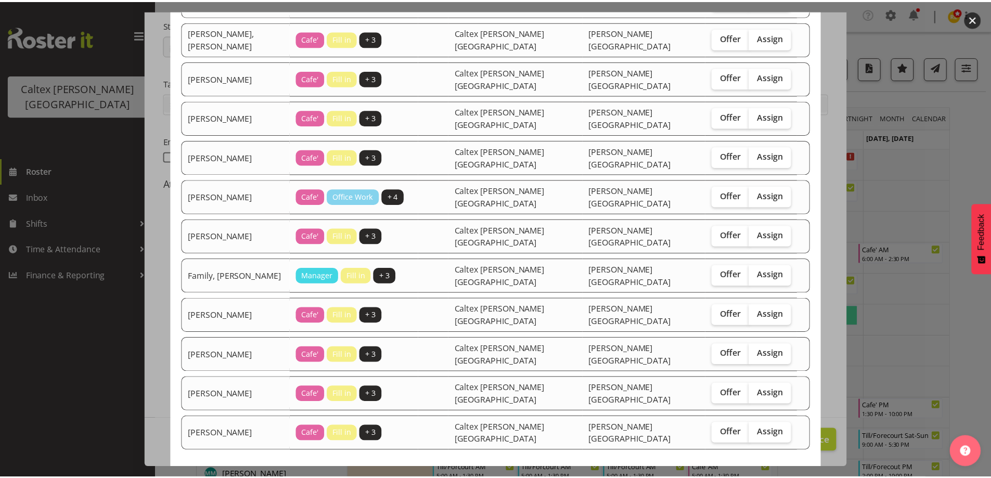
scroll to position [181, 0]
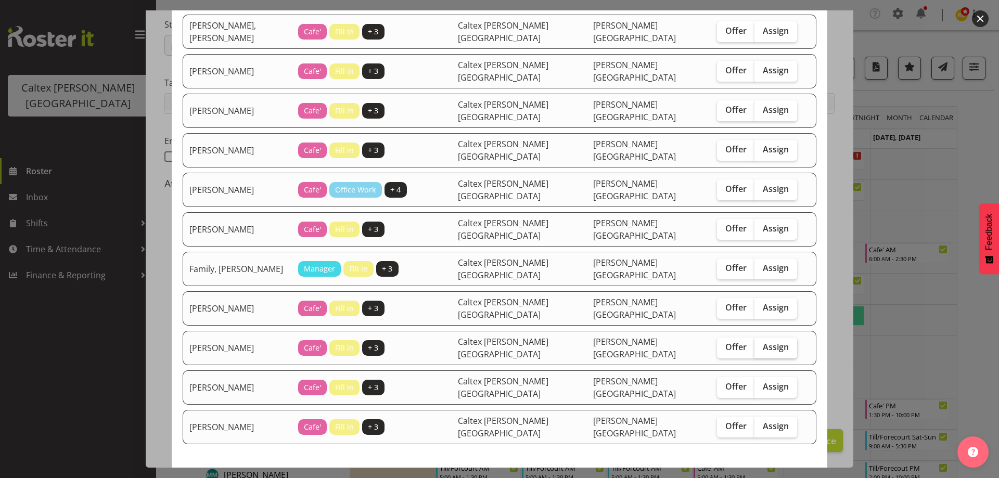
click at [763, 342] on span "Assign" at bounding box center [776, 347] width 26 height 10
click at [754, 344] on input "Assign" at bounding box center [757, 347] width 7 height 7
checkbox input "true"
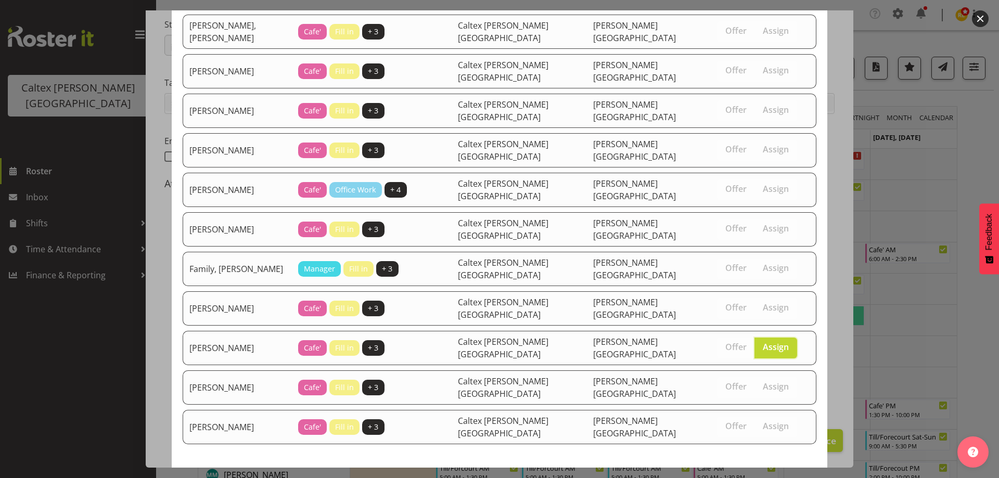
drag, startPoint x: 758, startPoint y: 443, endPoint x: 764, endPoint y: 428, distance: 16.3
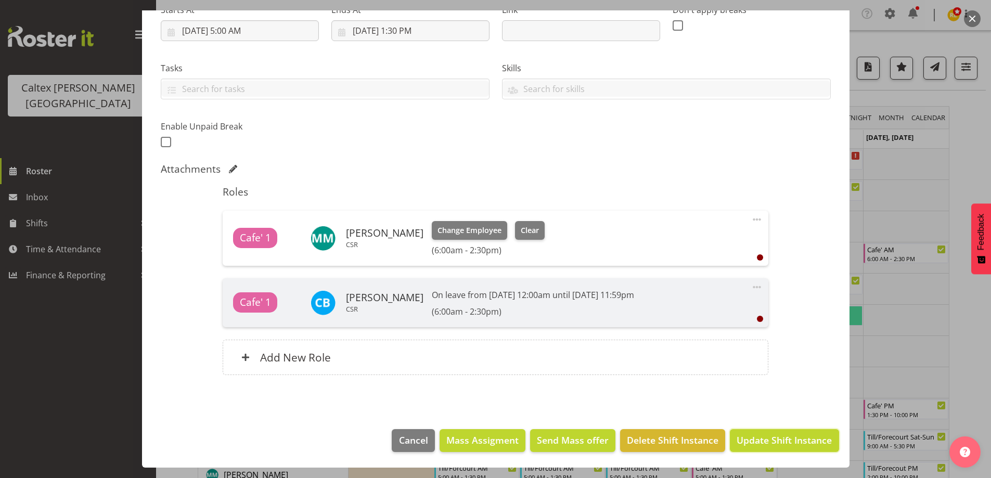
drag, startPoint x: 785, startPoint y: 437, endPoint x: 757, endPoint y: 297, distance: 142.6
click at [785, 436] on span "Update Shift Instance" at bounding box center [784, 440] width 95 height 14
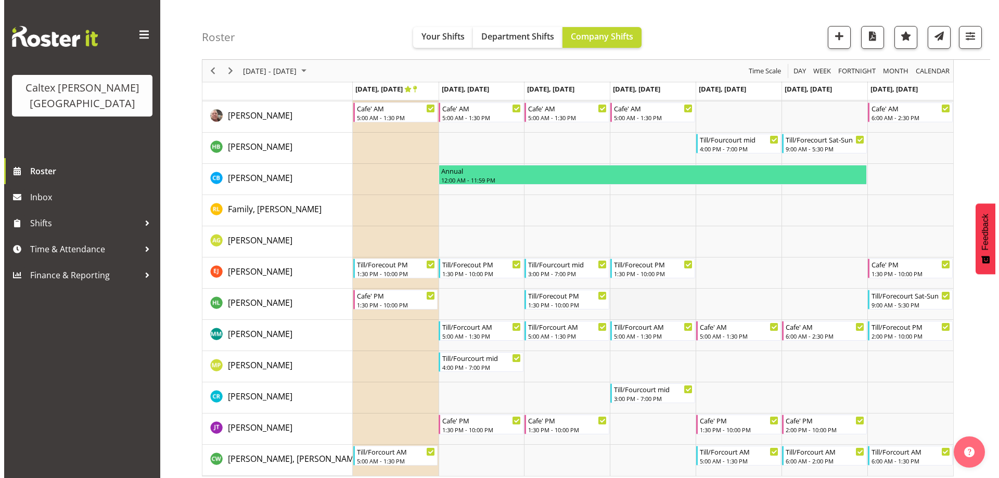
scroll to position [147, 0]
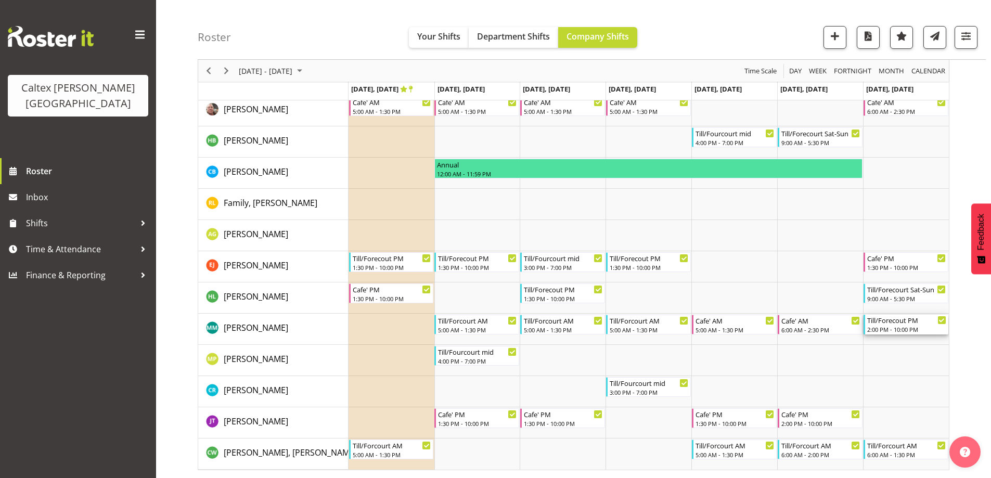
click at [884, 330] on div "2:00 PM - 10:00 PM" at bounding box center [906, 329] width 79 height 8
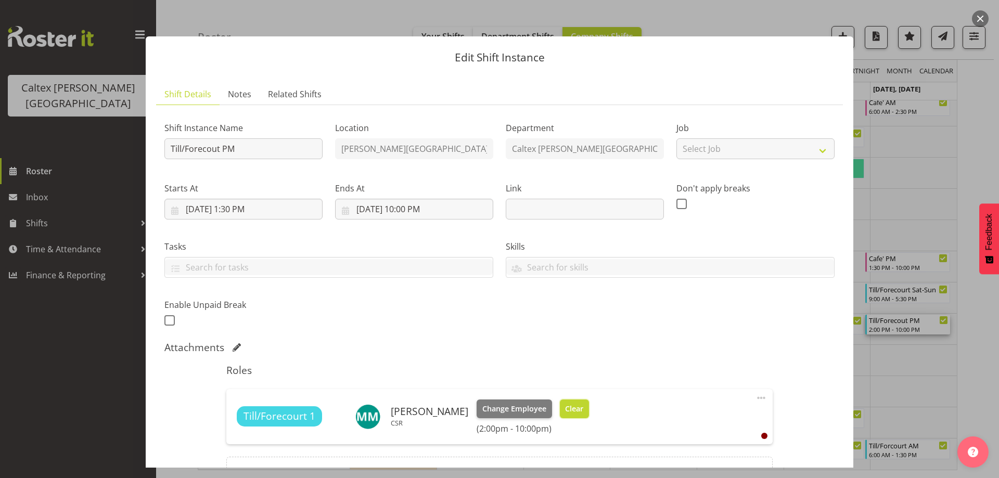
click at [583, 411] on span "Clear" at bounding box center [574, 408] width 18 height 11
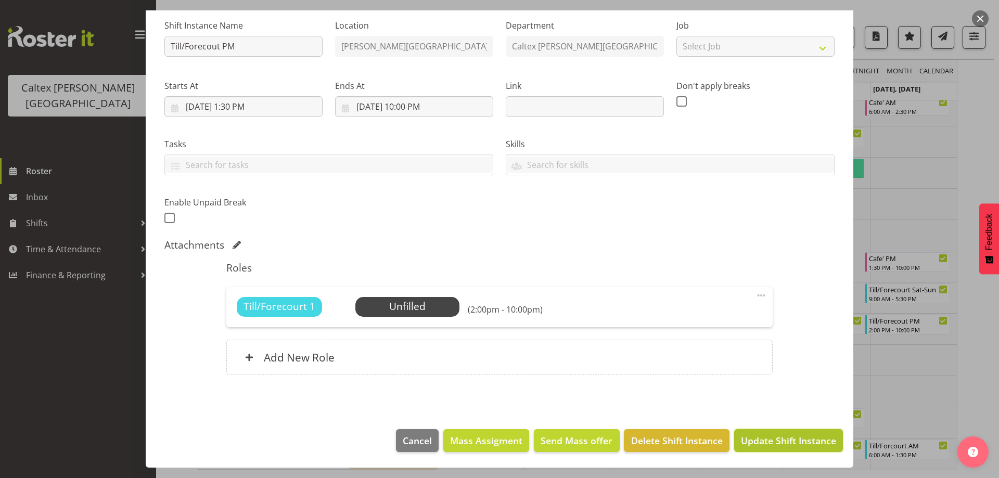
click at [795, 447] on span "Update Shift Instance" at bounding box center [788, 441] width 95 height 14
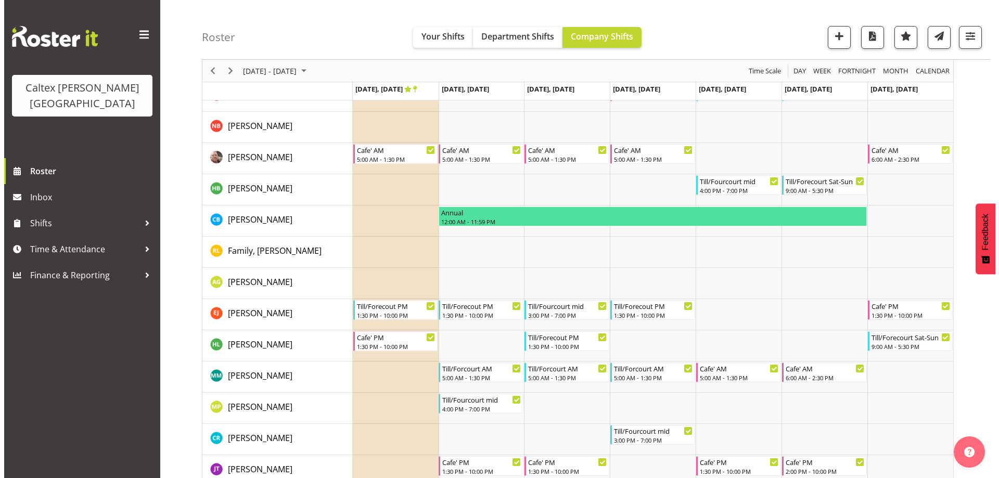
scroll to position [0, 0]
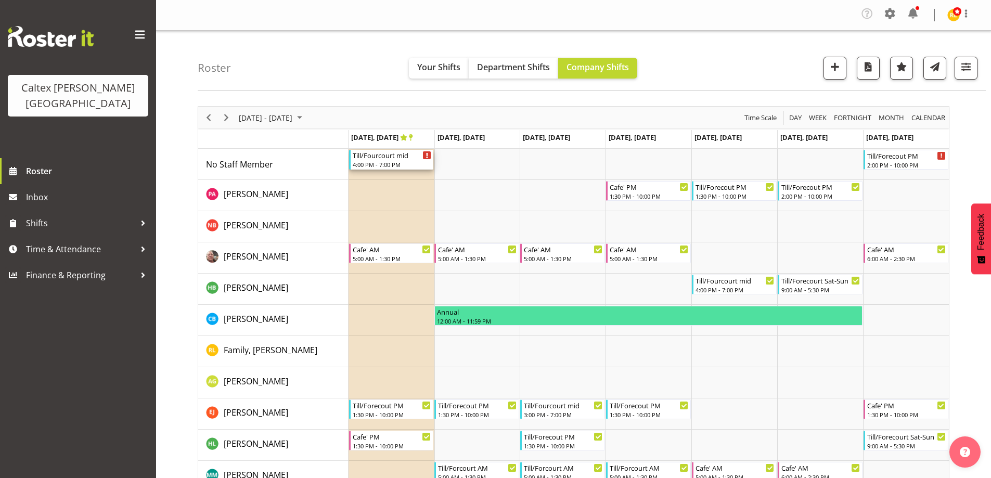
click at [369, 157] on div "Till/Fourcourt mid" at bounding box center [392, 155] width 79 height 10
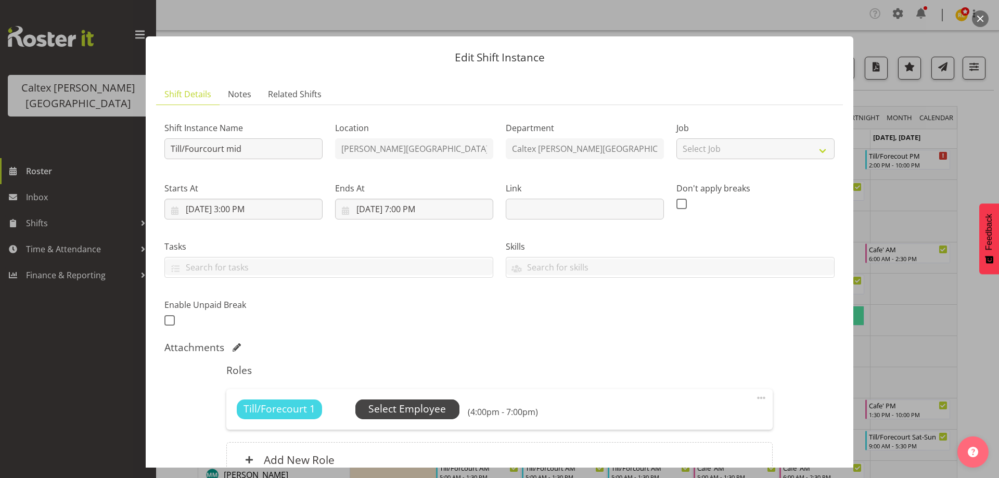
click at [401, 405] on span "Select Employee" at bounding box center [407, 409] width 78 height 15
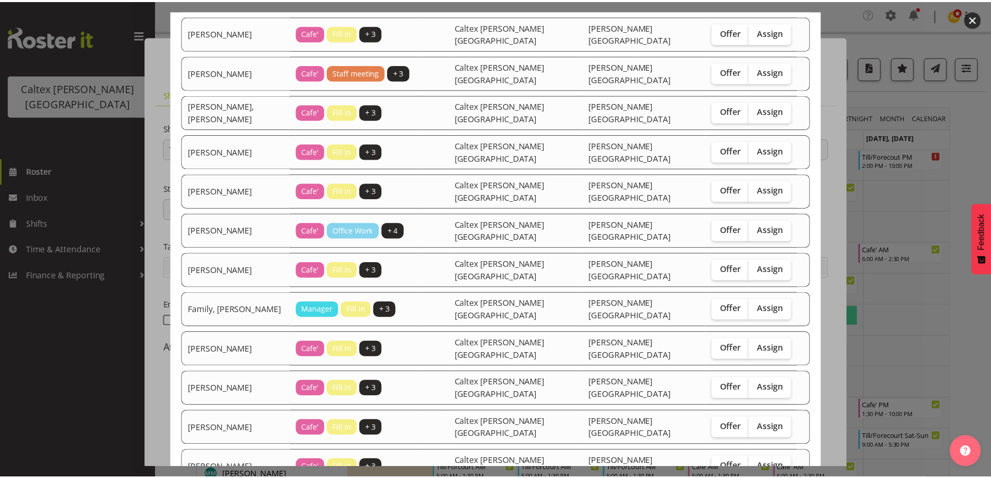
scroll to position [181, 0]
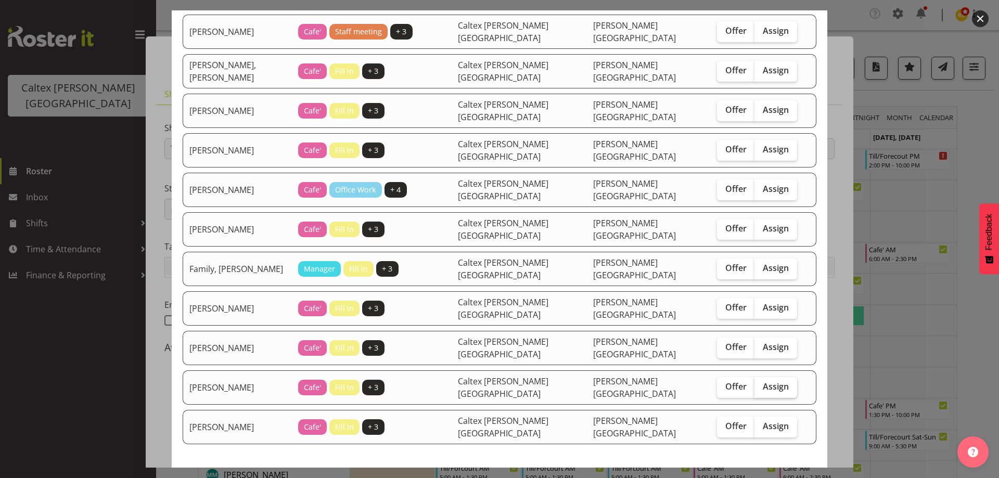
click at [763, 381] on span "Assign" at bounding box center [776, 386] width 26 height 10
click at [754, 383] on input "Assign" at bounding box center [757, 386] width 7 height 7
checkbox input "true"
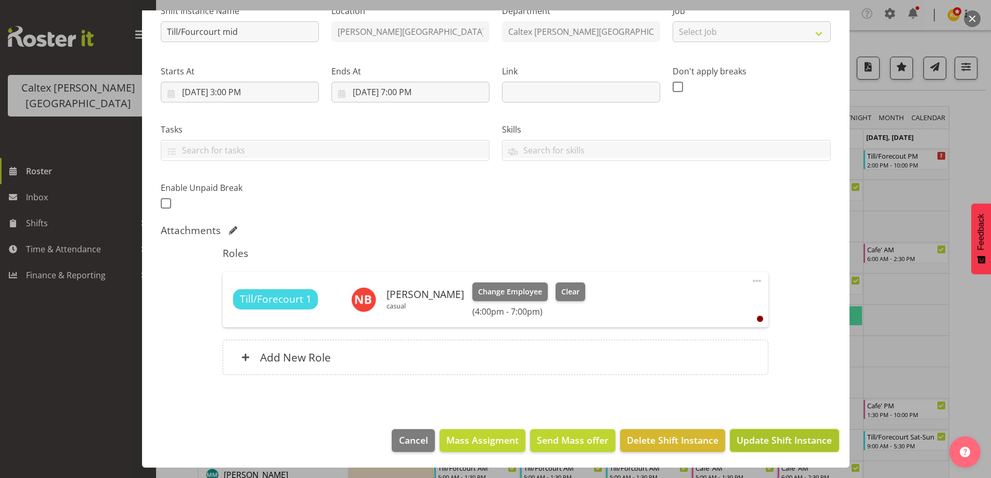
click at [774, 434] on span "Update Shift Instance" at bounding box center [784, 440] width 95 height 14
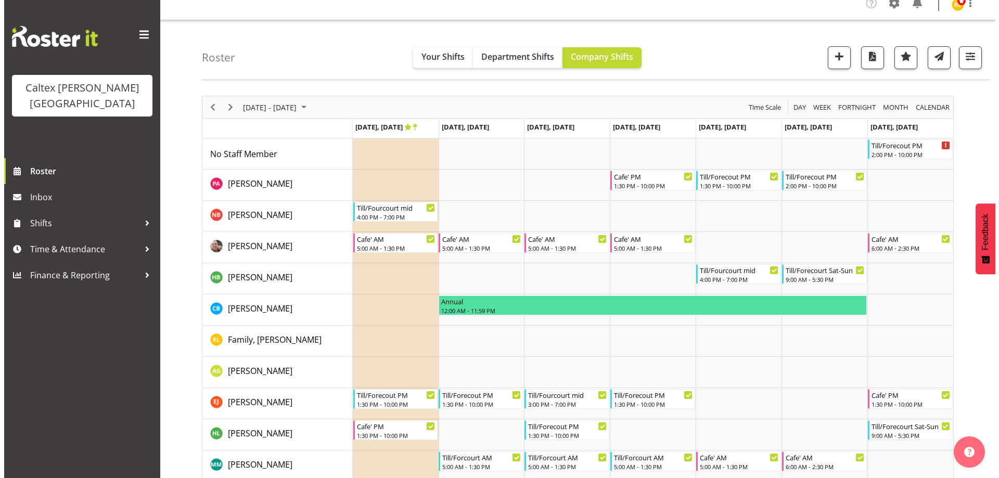
scroll to position [0, 0]
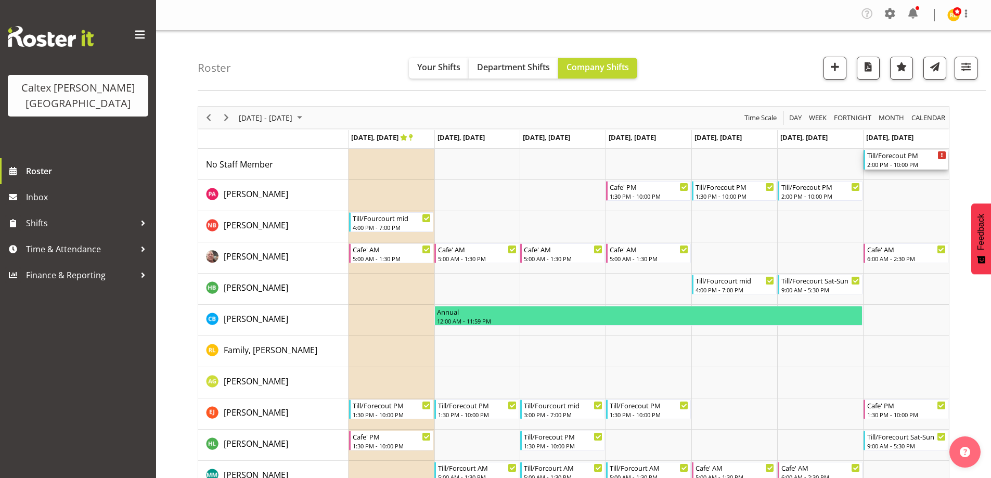
click at [902, 153] on div "Till/Forecout PM" at bounding box center [906, 155] width 79 height 10
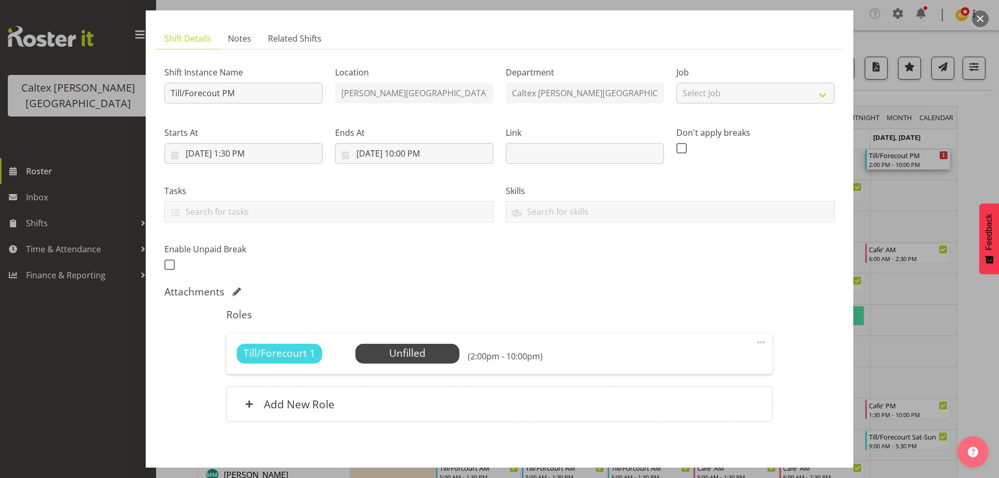
scroll to position [102, 0]
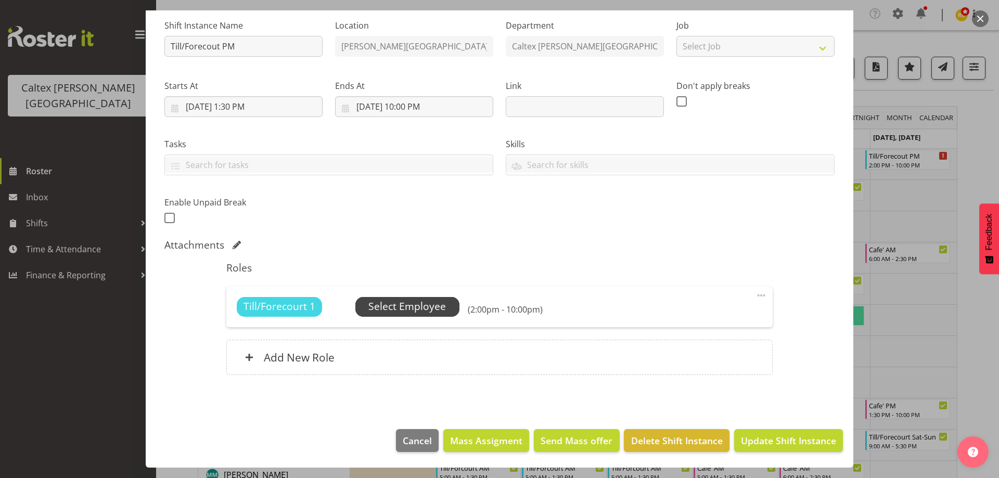
click at [390, 304] on span "Select Employee" at bounding box center [407, 306] width 78 height 15
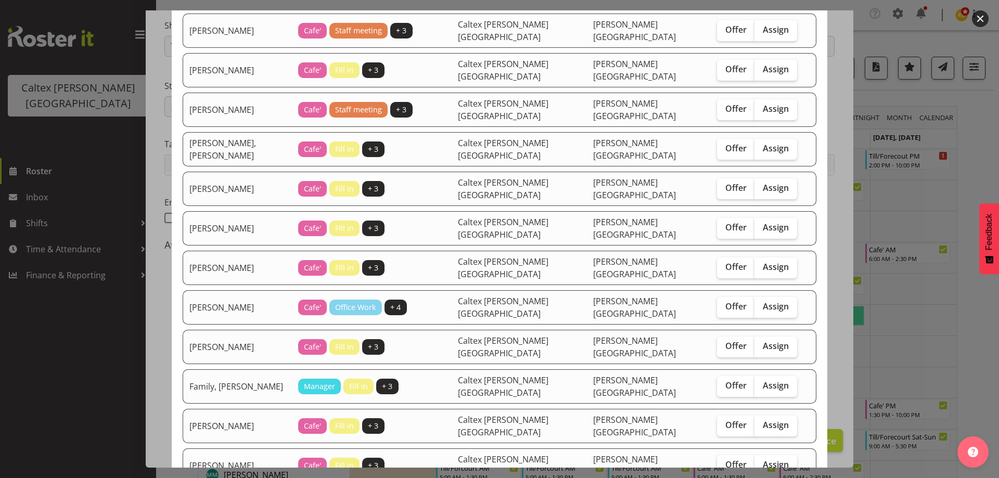
scroll to position [104, 0]
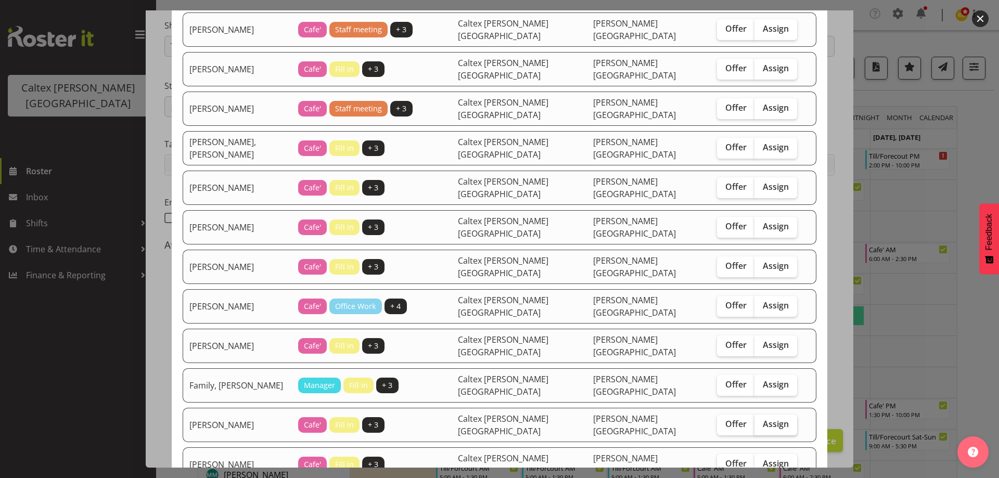
click at [763, 419] on span "Assign" at bounding box center [776, 424] width 26 height 10
click at [754, 421] on input "Assign" at bounding box center [757, 424] width 7 height 7
checkbox input "true"
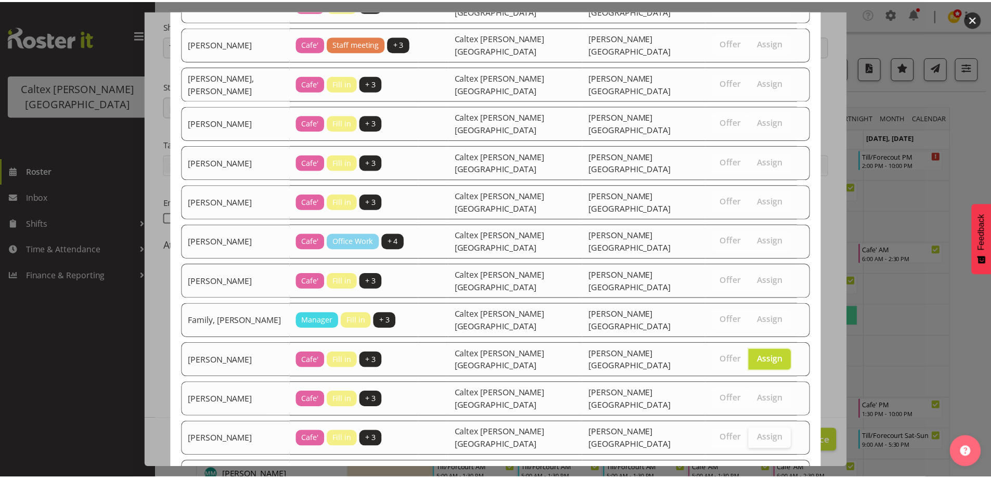
scroll to position [216, 0]
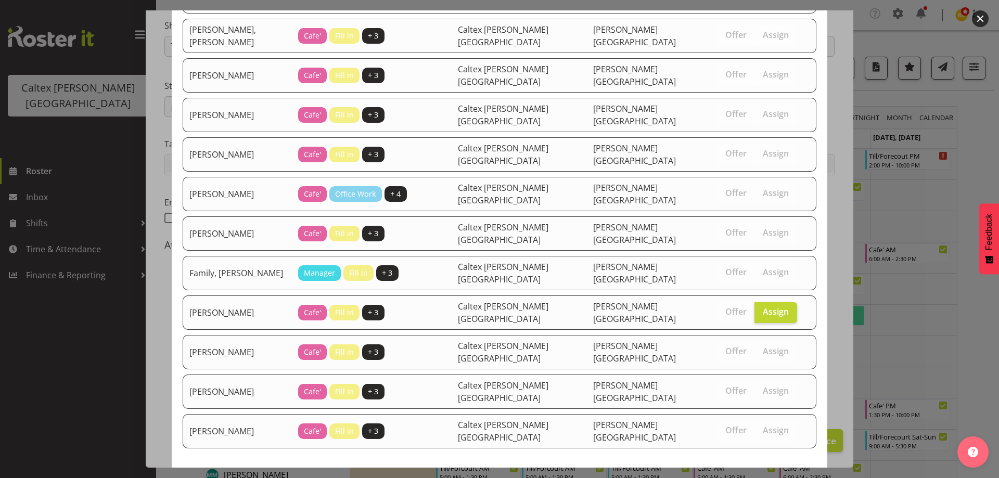
drag, startPoint x: 762, startPoint y: 441, endPoint x: 773, endPoint y: 405, distance: 37.5
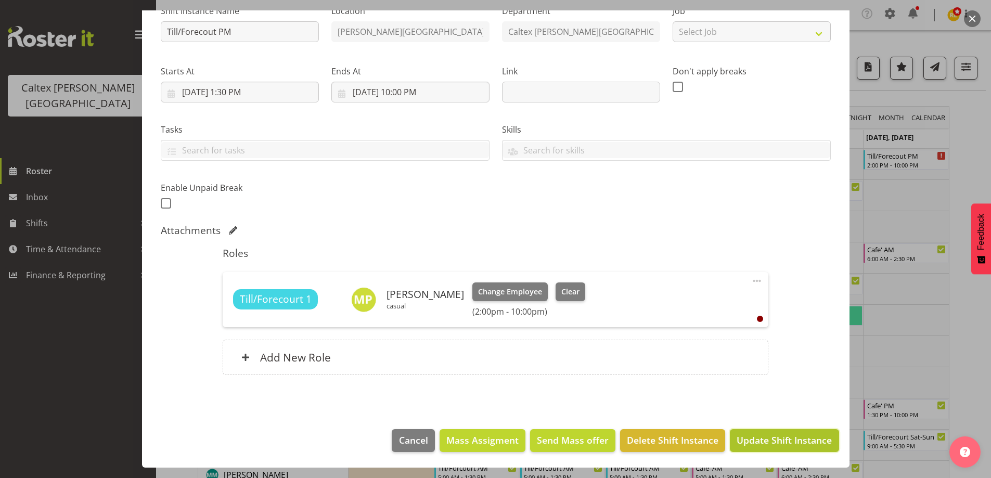
click at [763, 444] on span "Update Shift Instance" at bounding box center [784, 440] width 95 height 14
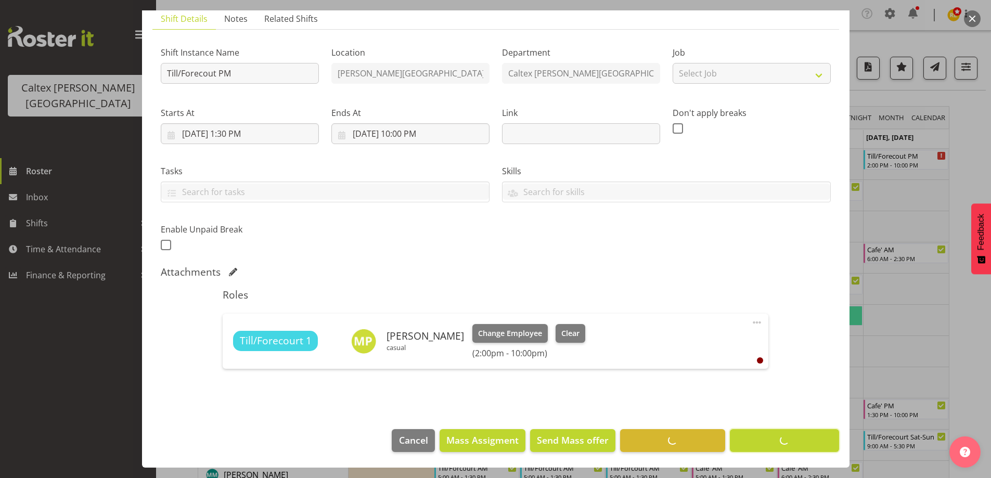
scroll to position [75, 0]
